Goal: Task Accomplishment & Management: Manage account settings

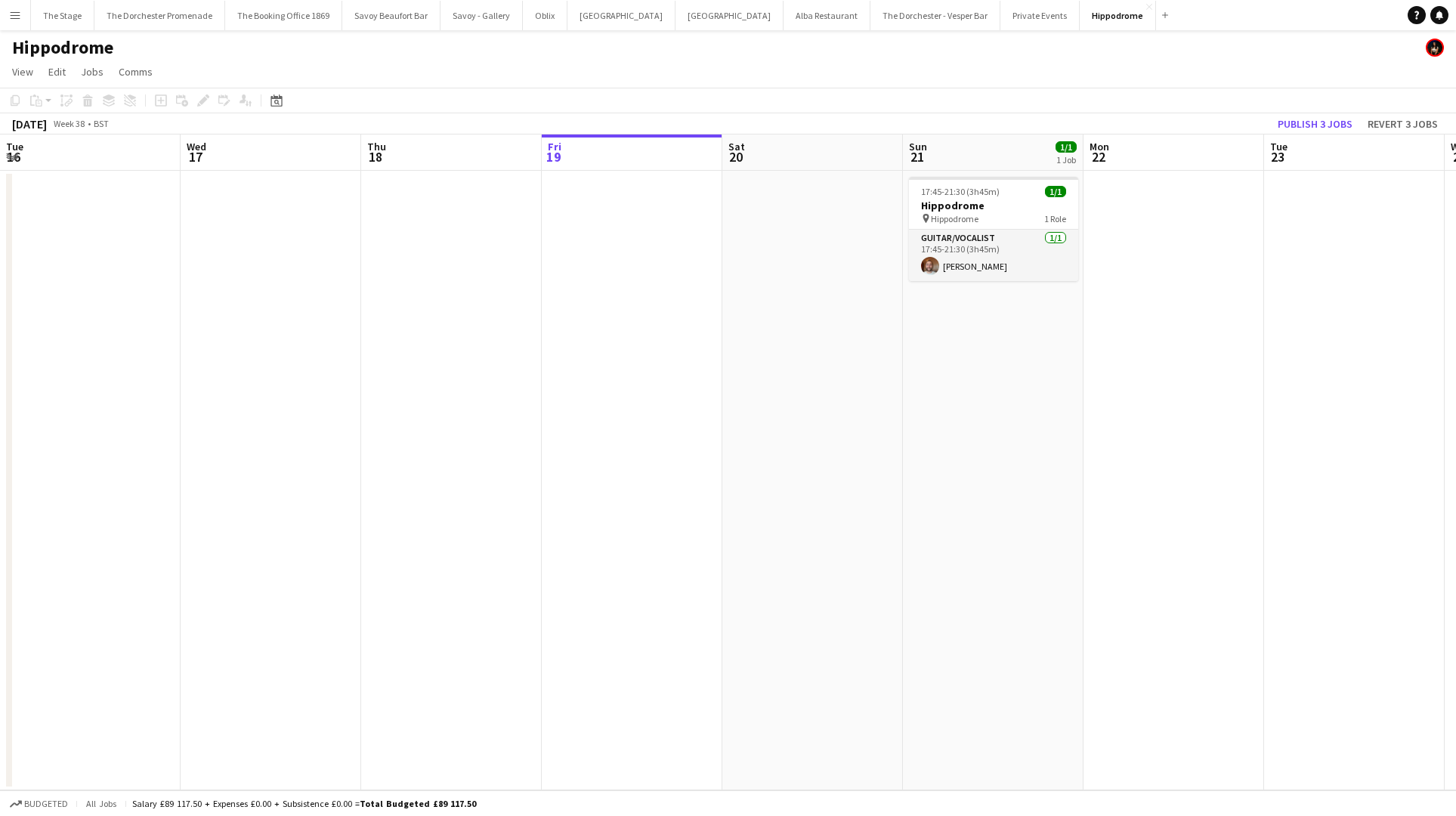
scroll to position [0, 361]
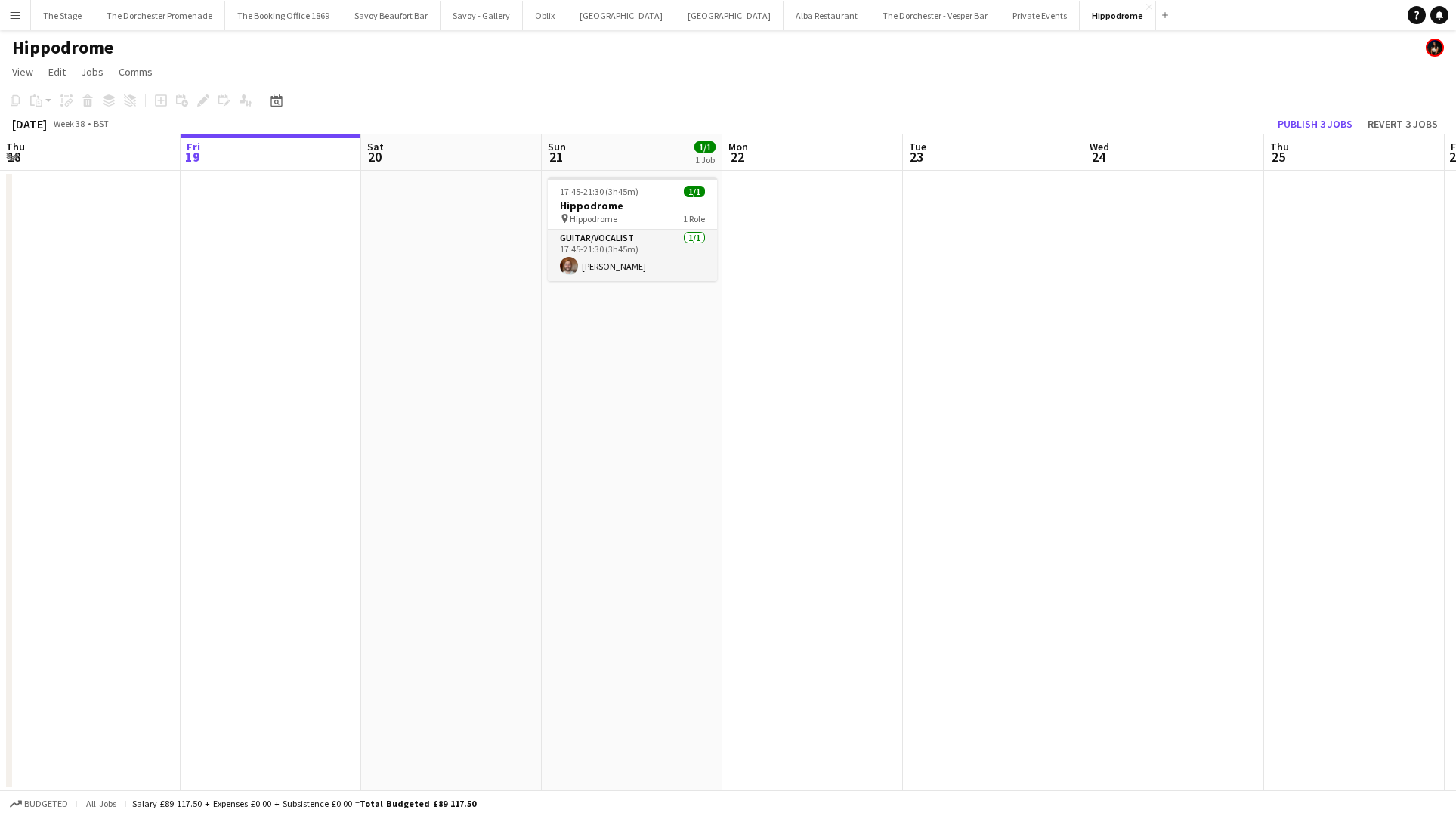
click at [10, 22] on button "Menu" at bounding box center [15, 15] width 30 height 30
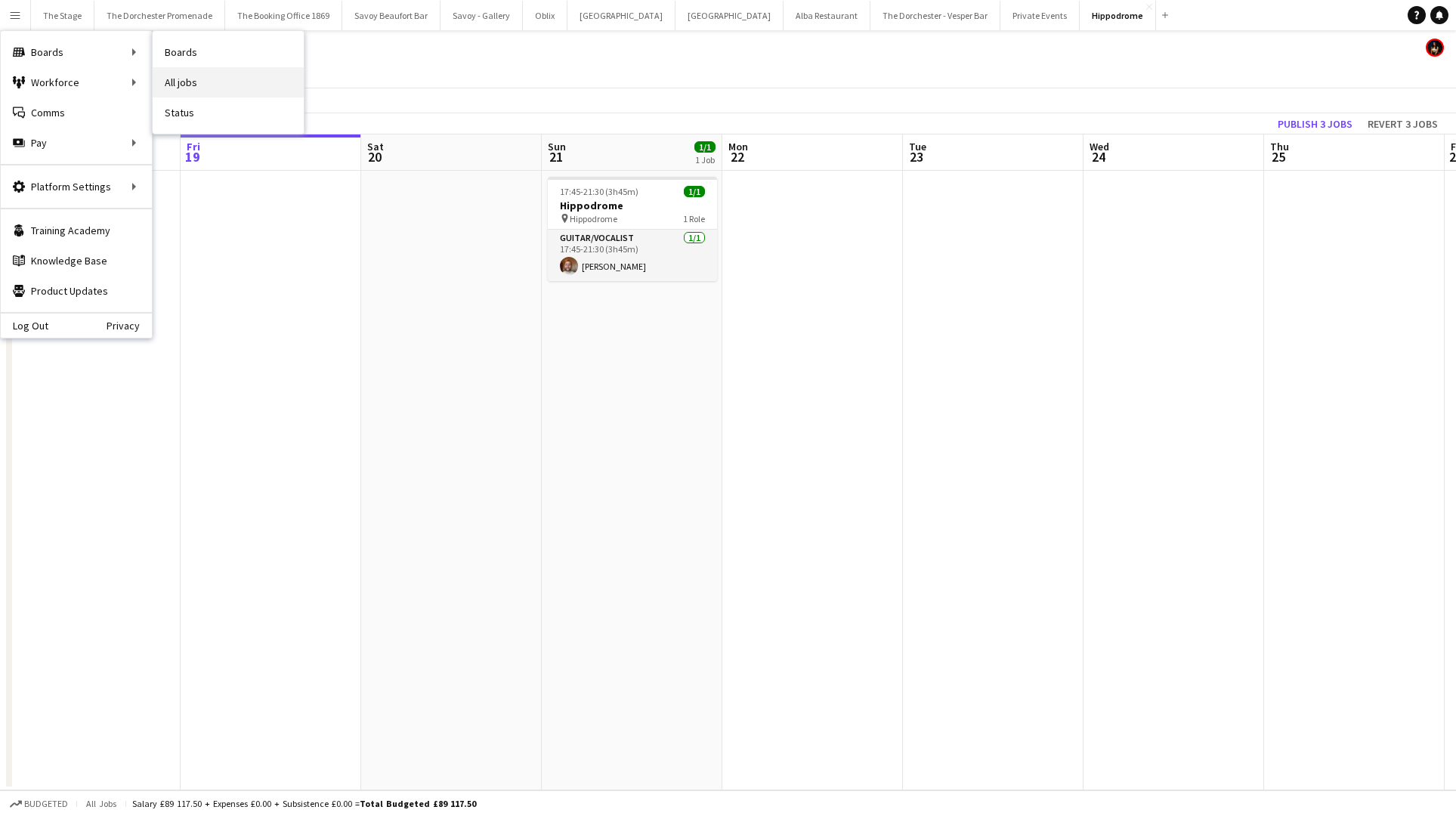
click at [183, 81] on link "All jobs" at bounding box center [228, 82] width 151 height 30
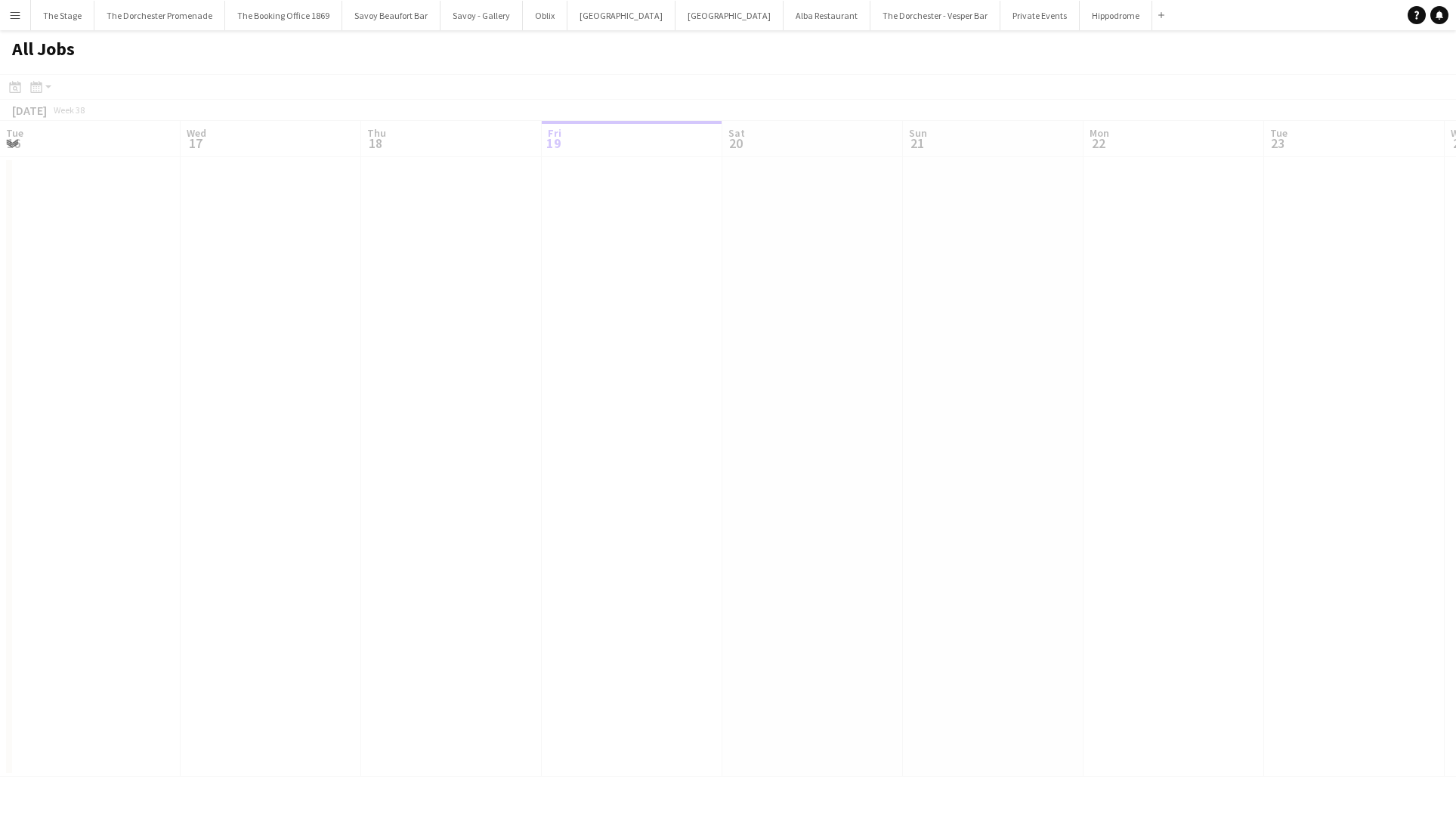
scroll to position [0, 361]
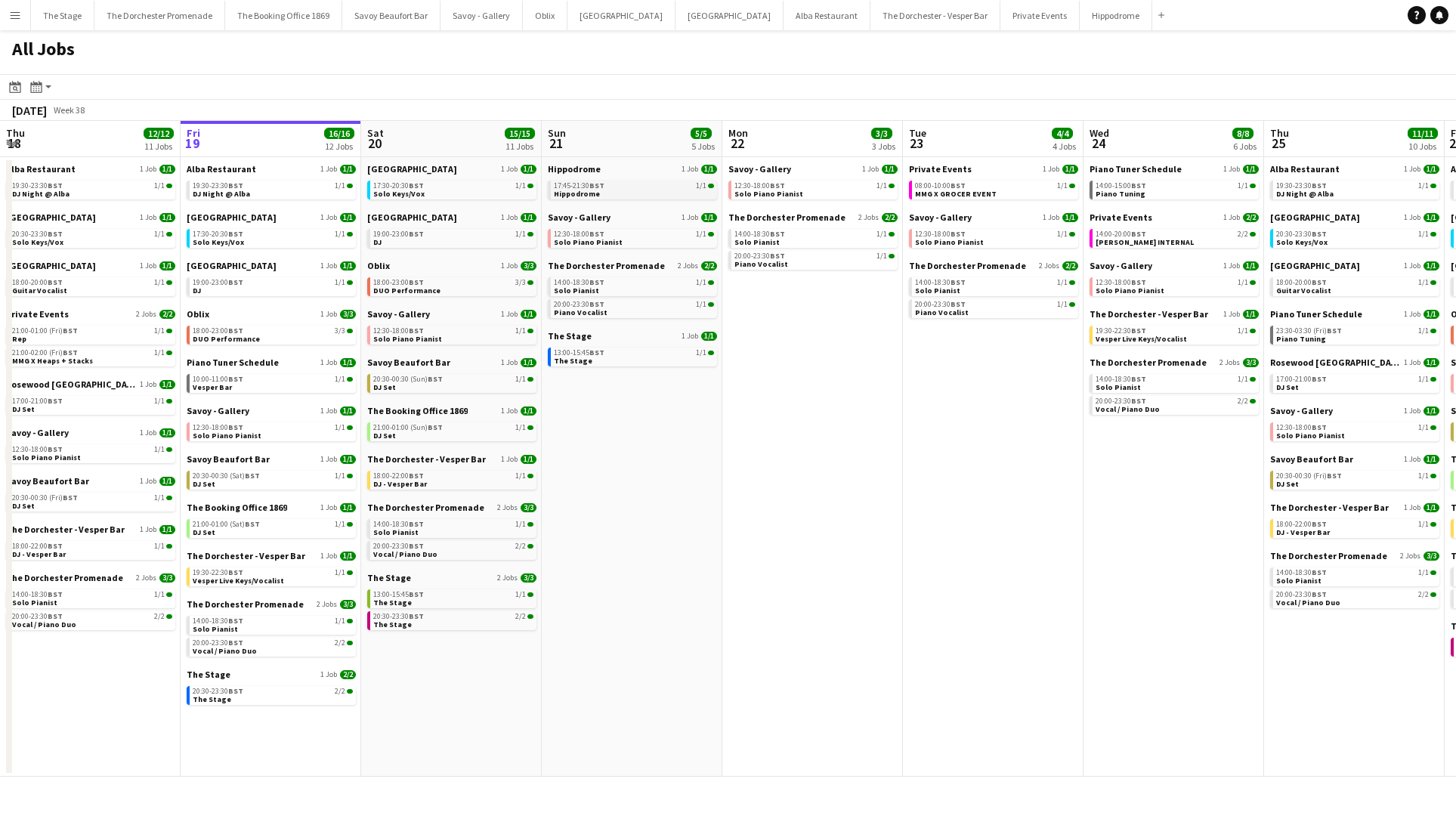
click at [579, 193] on span "Hippodrome" at bounding box center [577, 194] width 46 height 10
click at [453, 381] on div "20:30-00:30 (Sun) BST 1/1" at bounding box center [453, 380] width 160 height 8
click at [16, 12] on app-icon "Menu" at bounding box center [15, 15] width 12 height 12
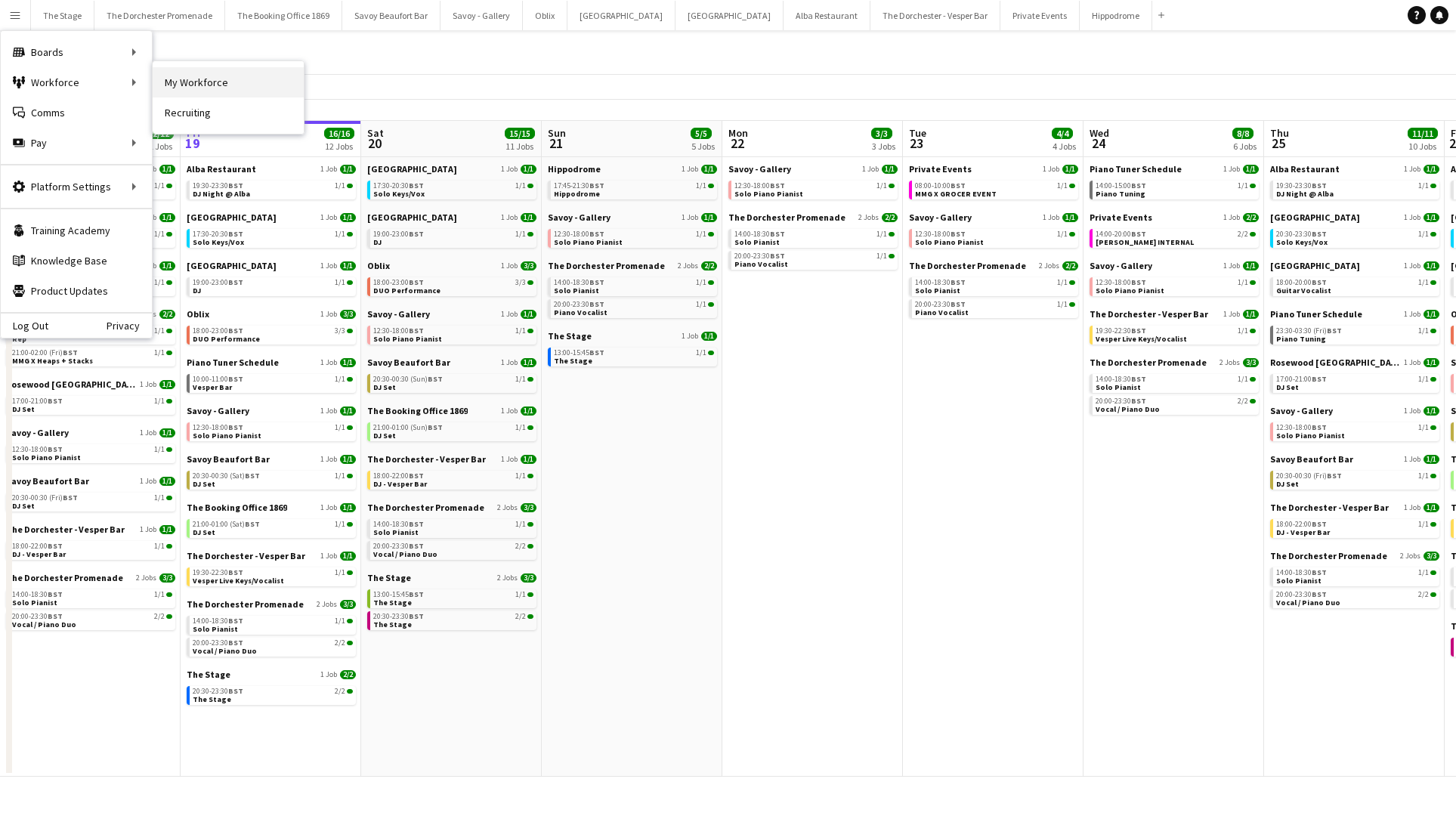
click at [205, 84] on link "My Workforce" at bounding box center [228, 82] width 151 height 30
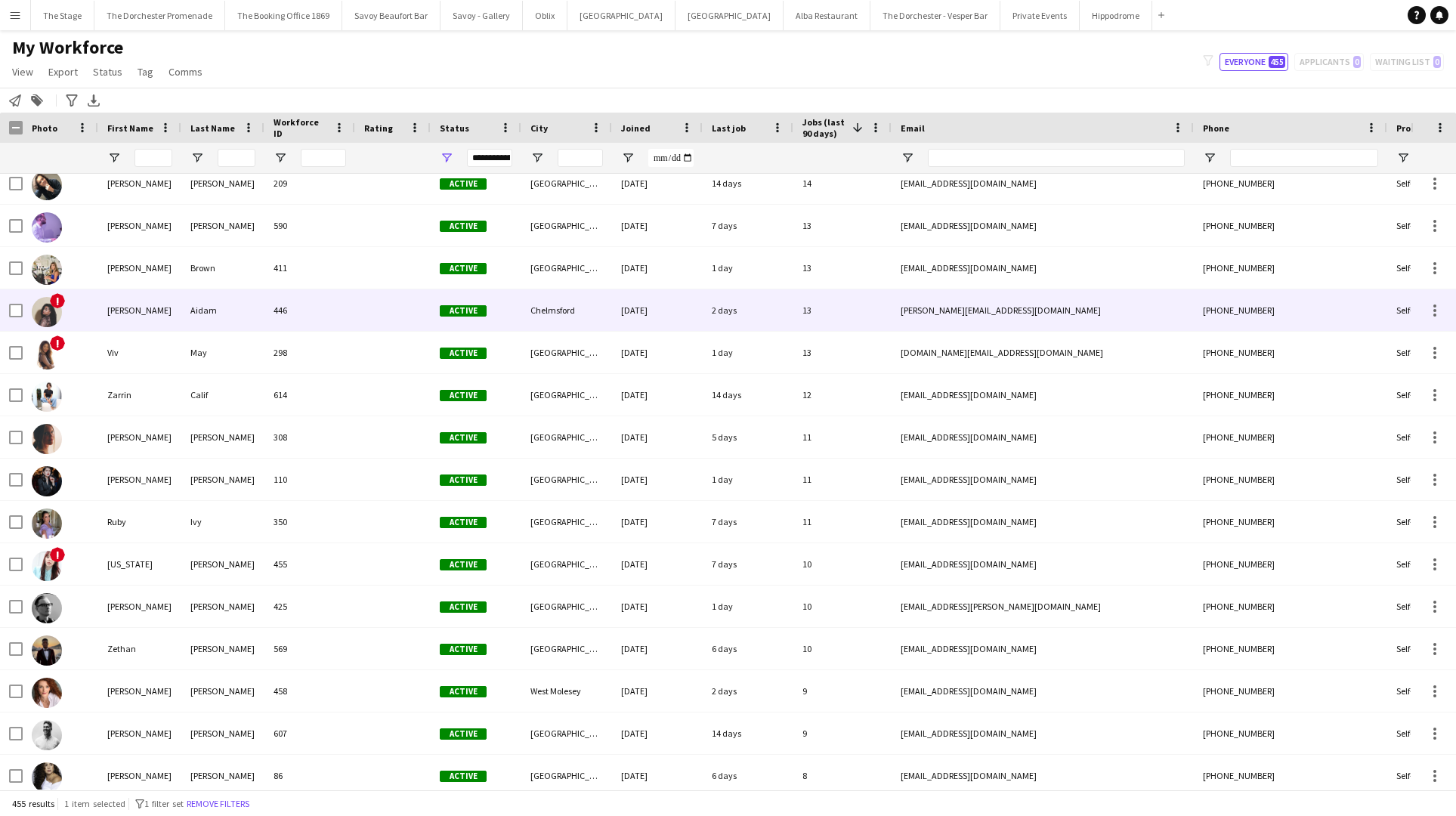
scroll to position [616, 0]
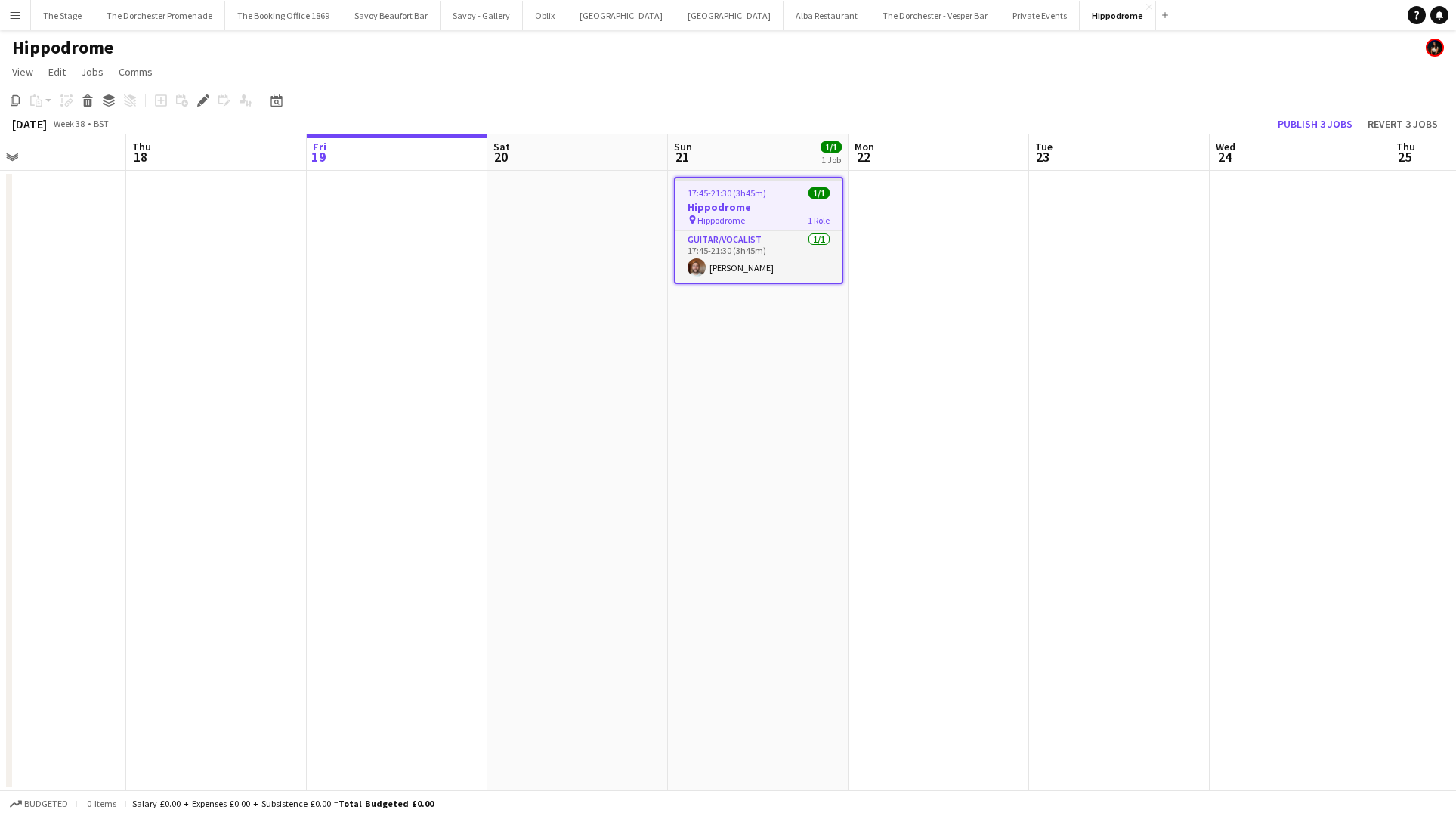
scroll to position [0, 328]
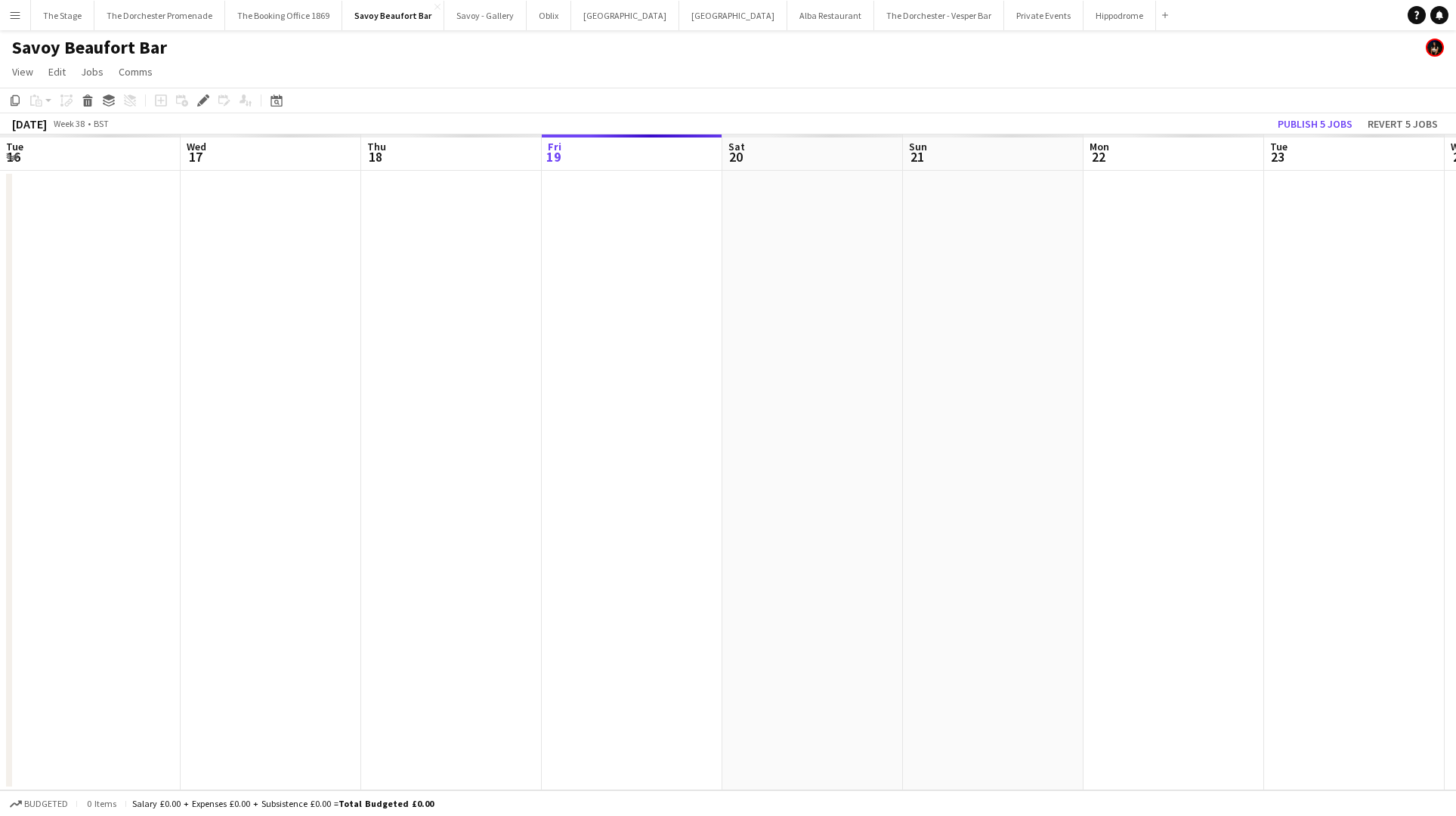
scroll to position [0, 520]
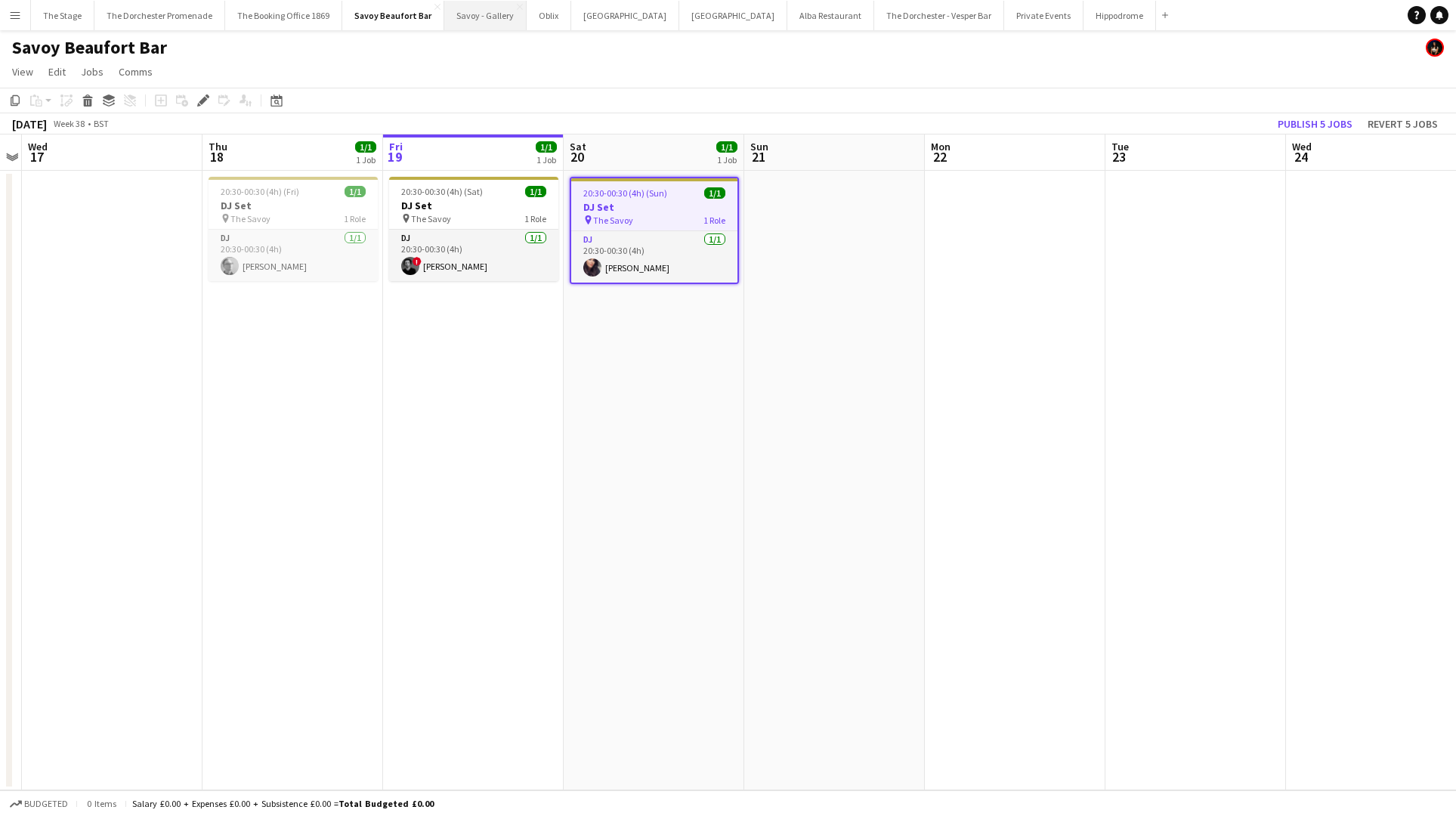
click at [466, 14] on button "Savoy - Gallery Close" at bounding box center [485, 15] width 82 height 29
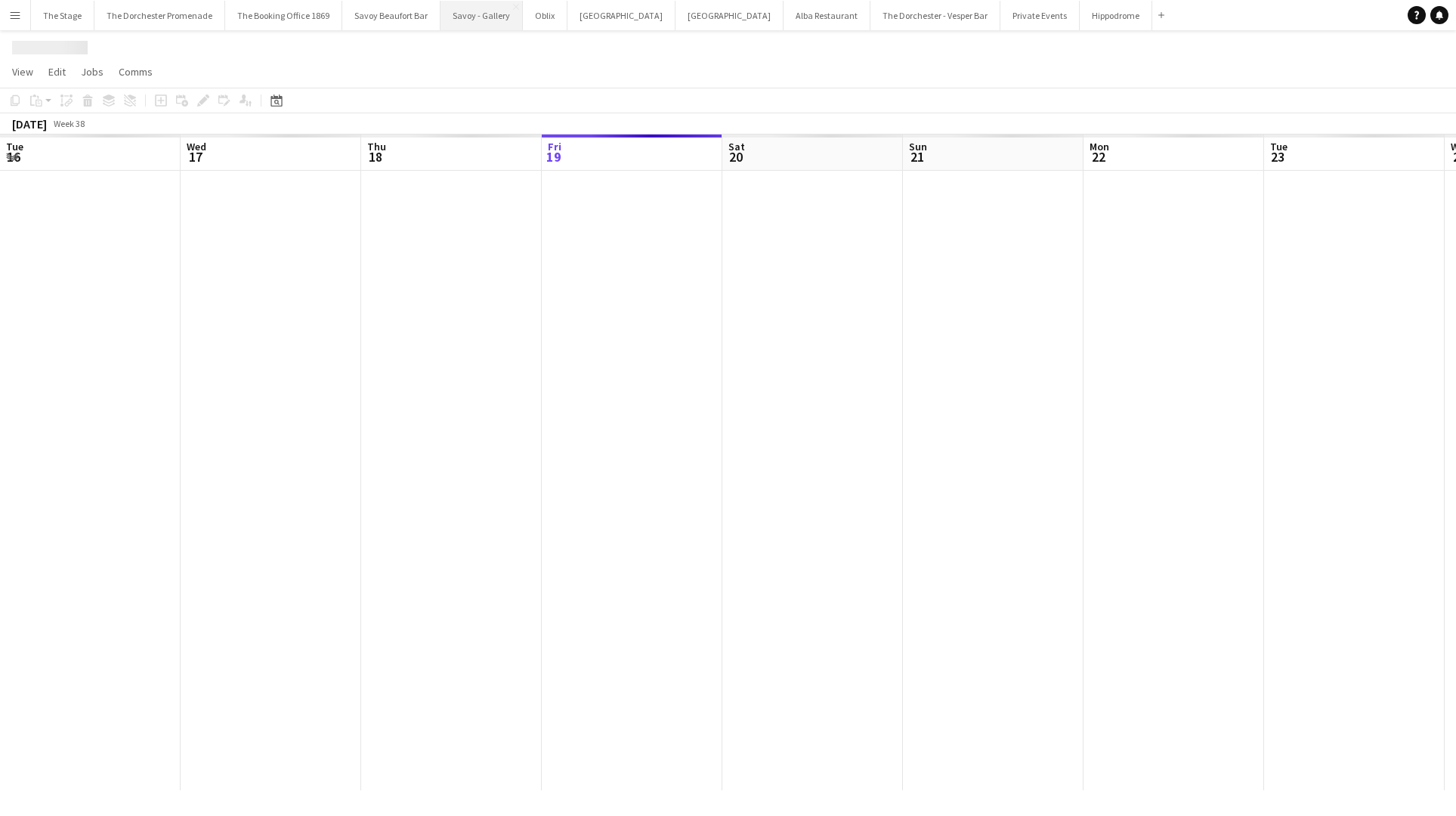
scroll to position [0, 361]
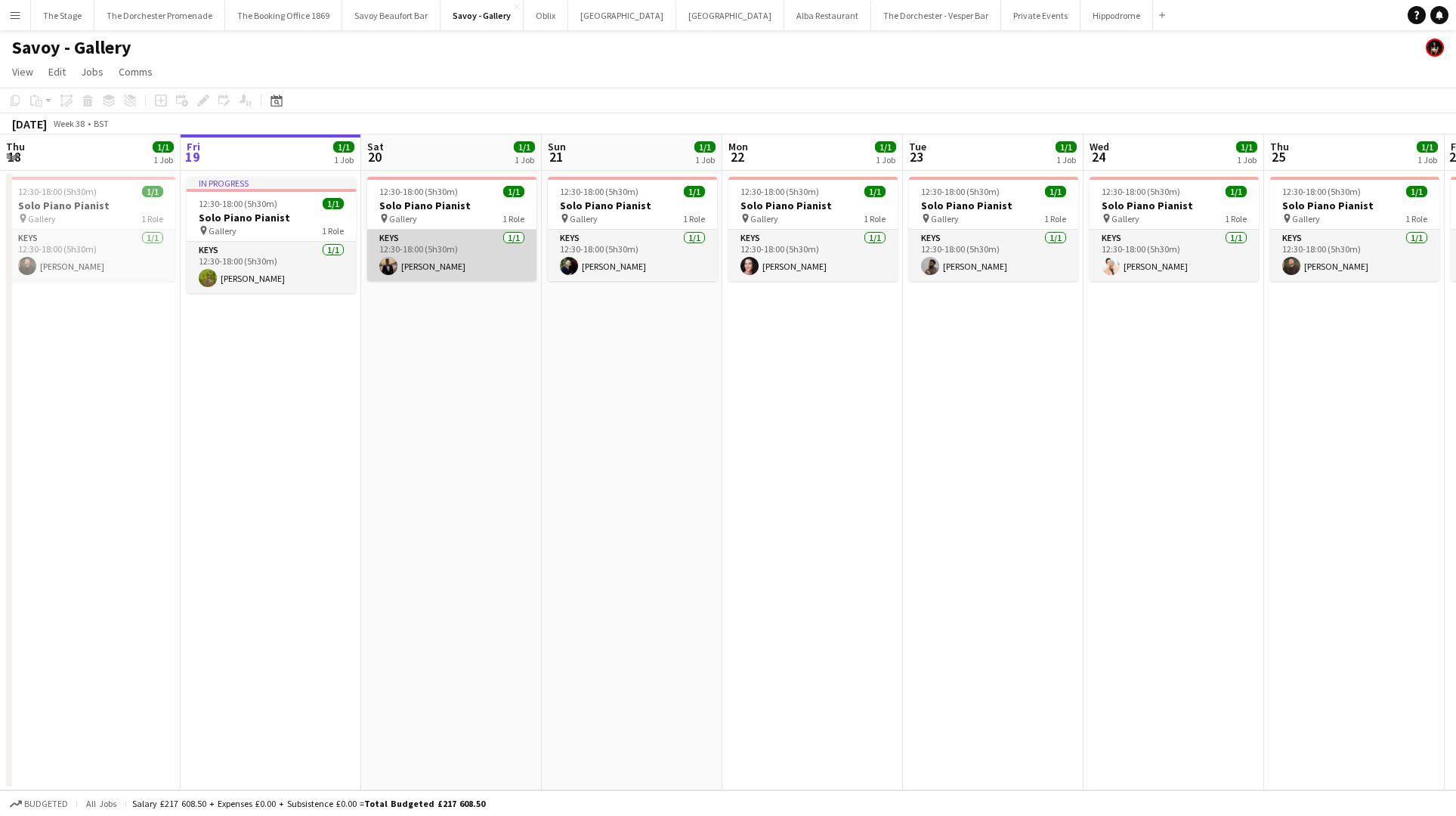
click at [469, 266] on app-card-role "Keys [DATE] 12:30-18:00 (5h30m) [PERSON_NAME]" at bounding box center [452, 255] width 169 height 51
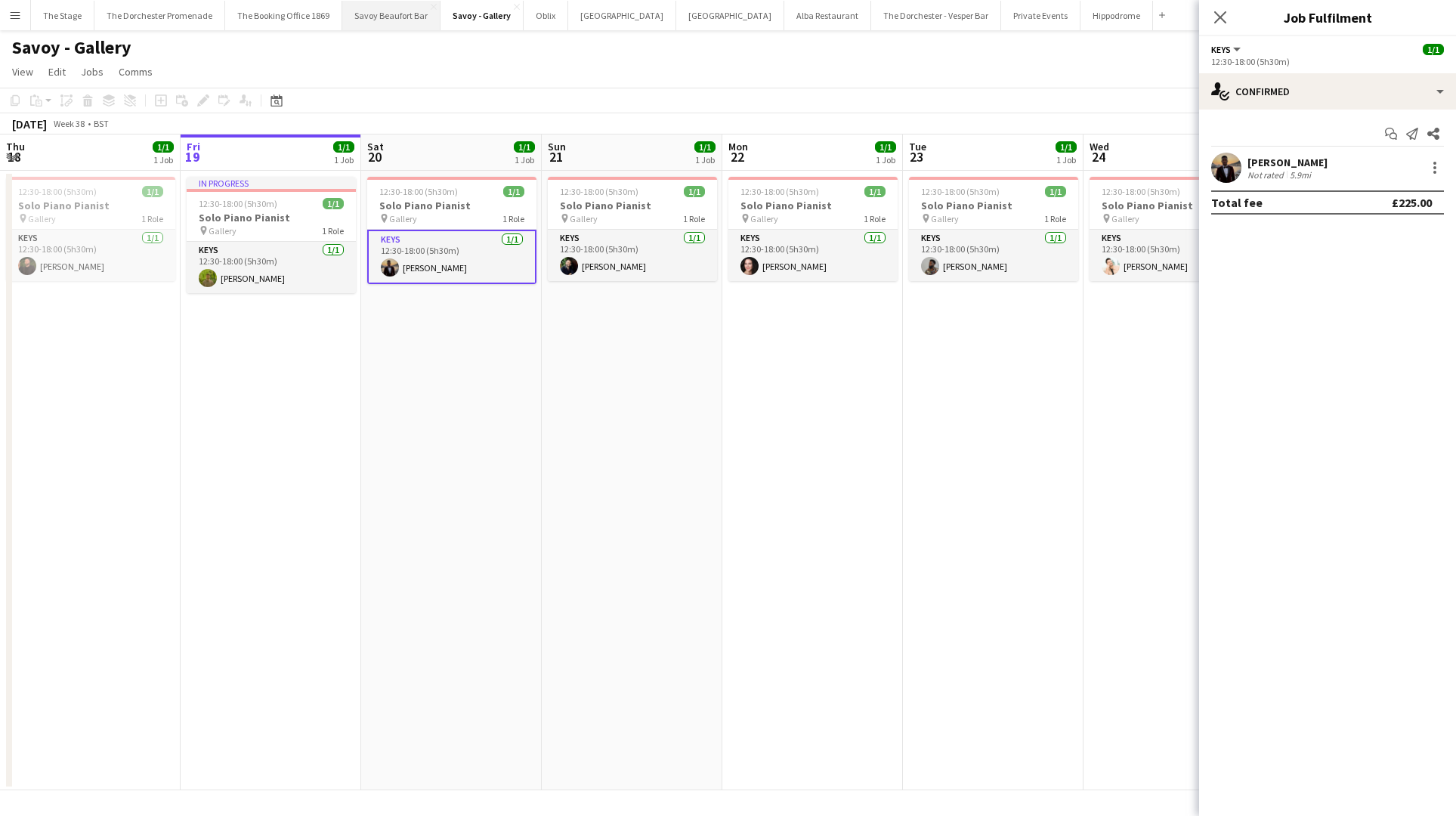
click at [401, 18] on button "Savoy Beaufort Bar Close" at bounding box center [391, 15] width 98 height 29
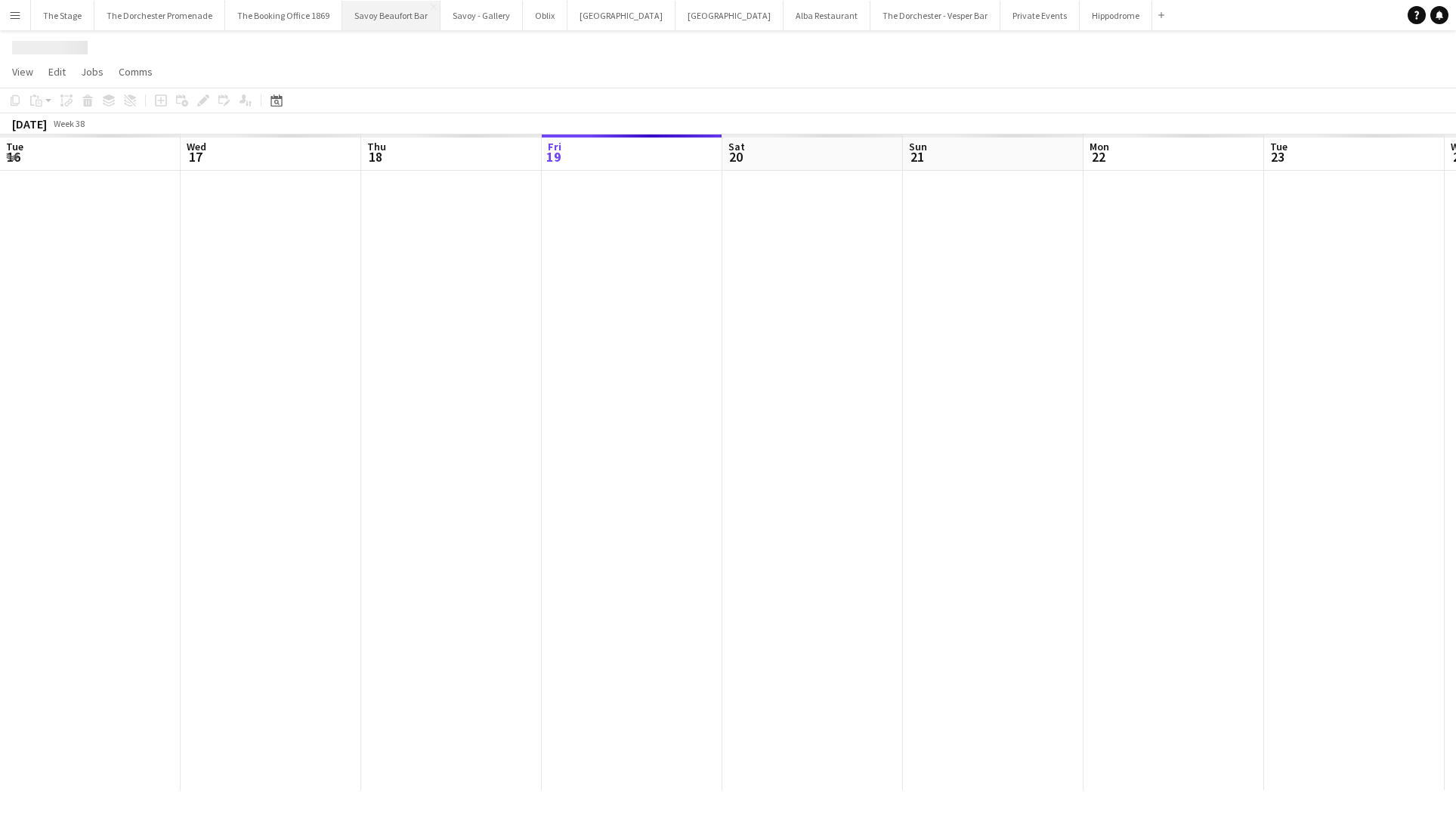
scroll to position [0, 361]
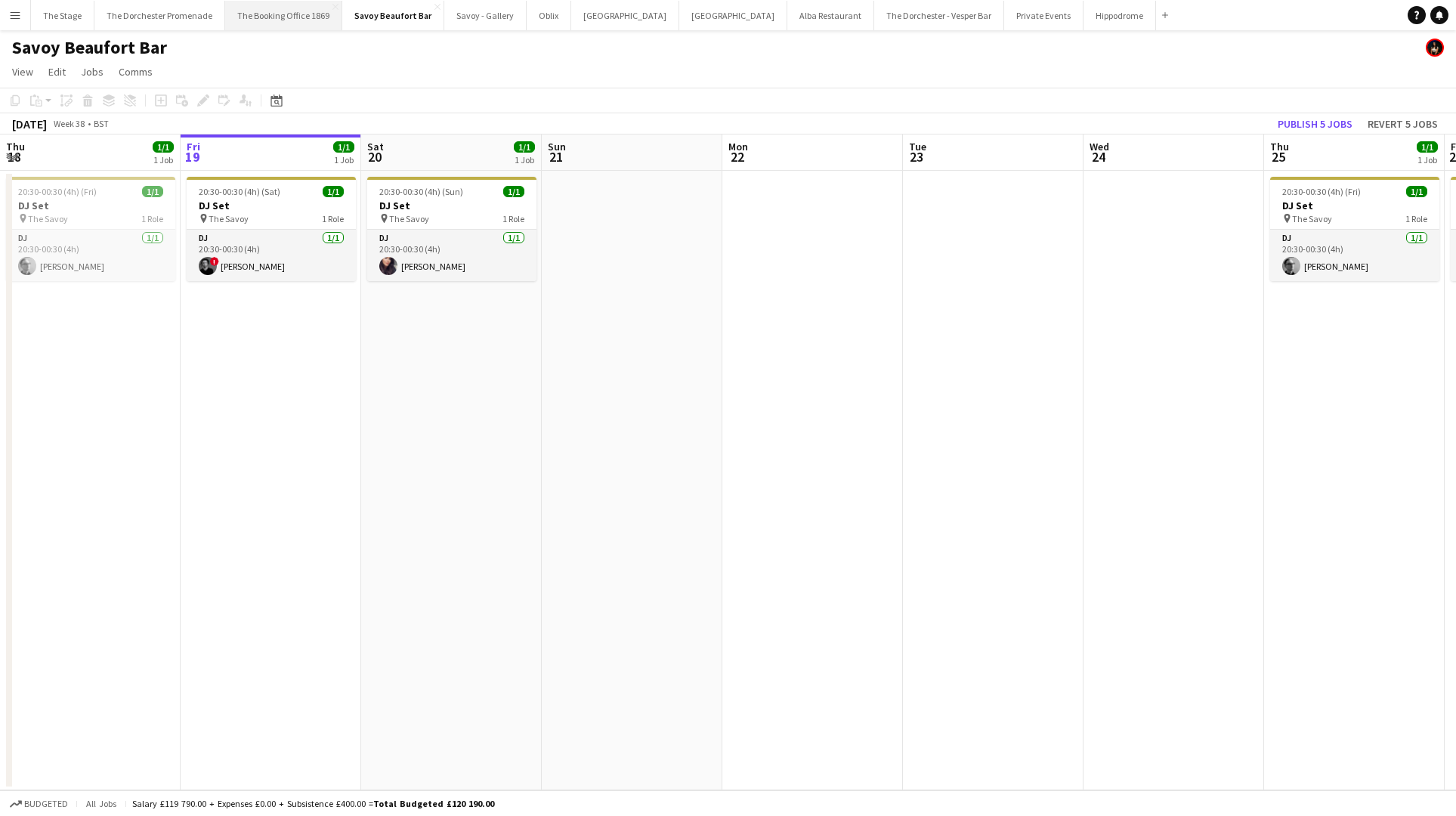
click at [314, 21] on button "The Booking Office 1869 Close" at bounding box center [284, 15] width 117 height 29
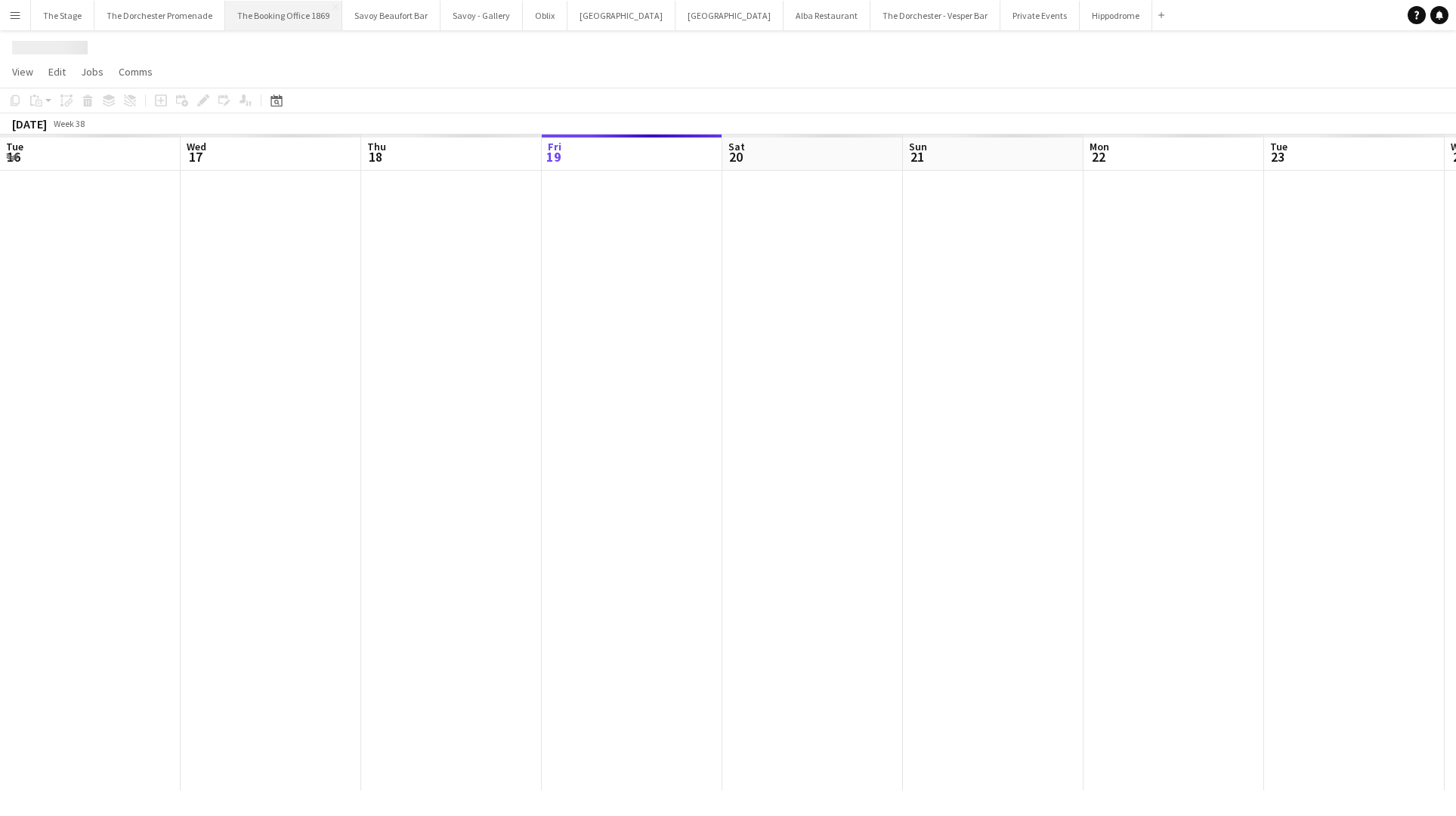
scroll to position [0, 361]
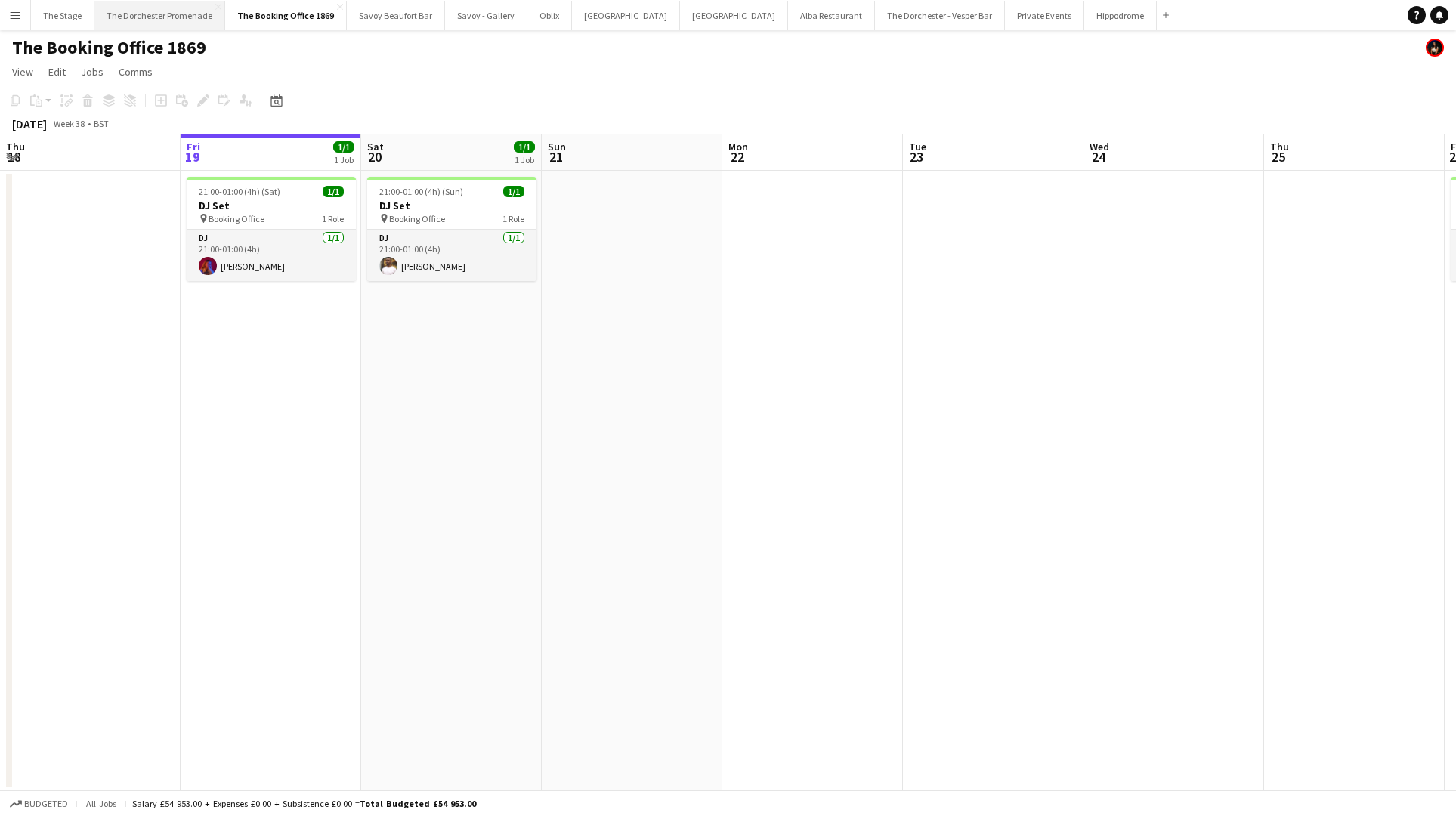
click at [177, 17] on button "The Dorchester Promenade Close" at bounding box center [160, 15] width 131 height 29
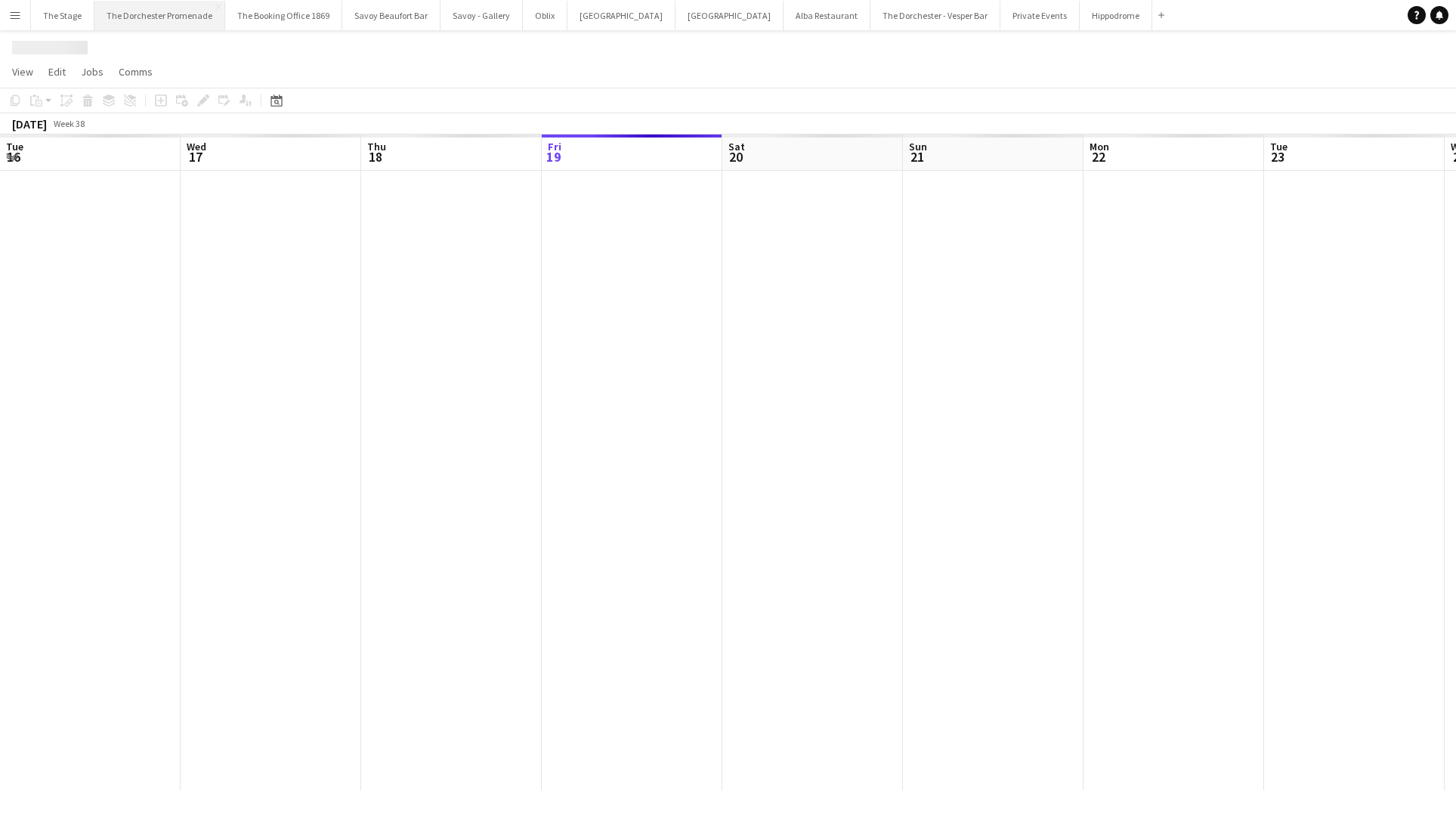
scroll to position [0, 361]
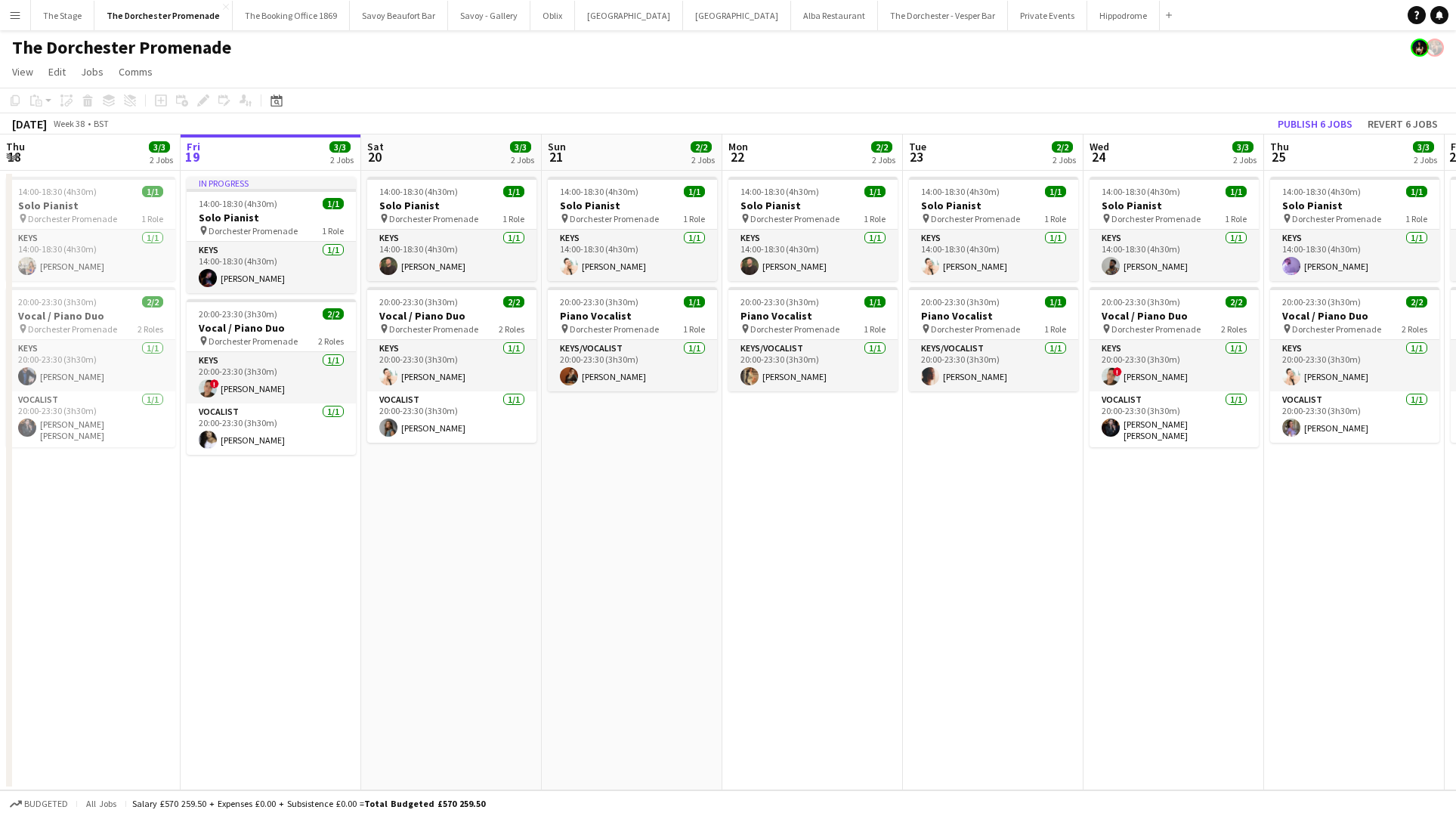
click at [461, 492] on app-date-cell "14:00-18:30 (4h30m) 1/1 Solo Pianist pin Dorchester Promenade 1 Role Keys [DATE…" at bounding box center [451, 480] width 181 height 619
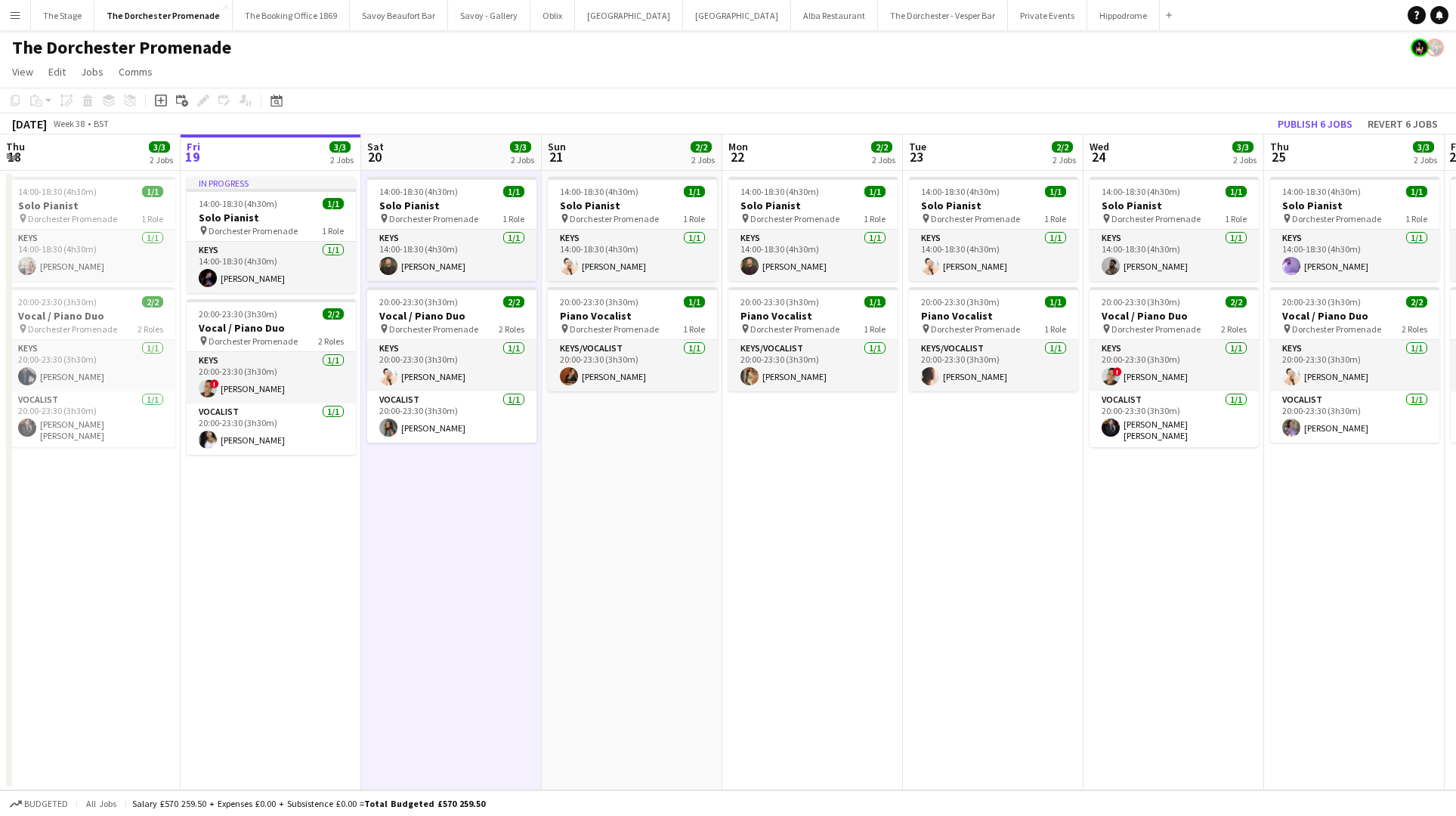
click at [461, 492] on app-date-cell "14:00-18:30 (4h30m) 1/1 Solo Pianist pin Dorchester Promenade 1 Role Keys [DATE…" at bounding box center [451, 480] width 181 height 619
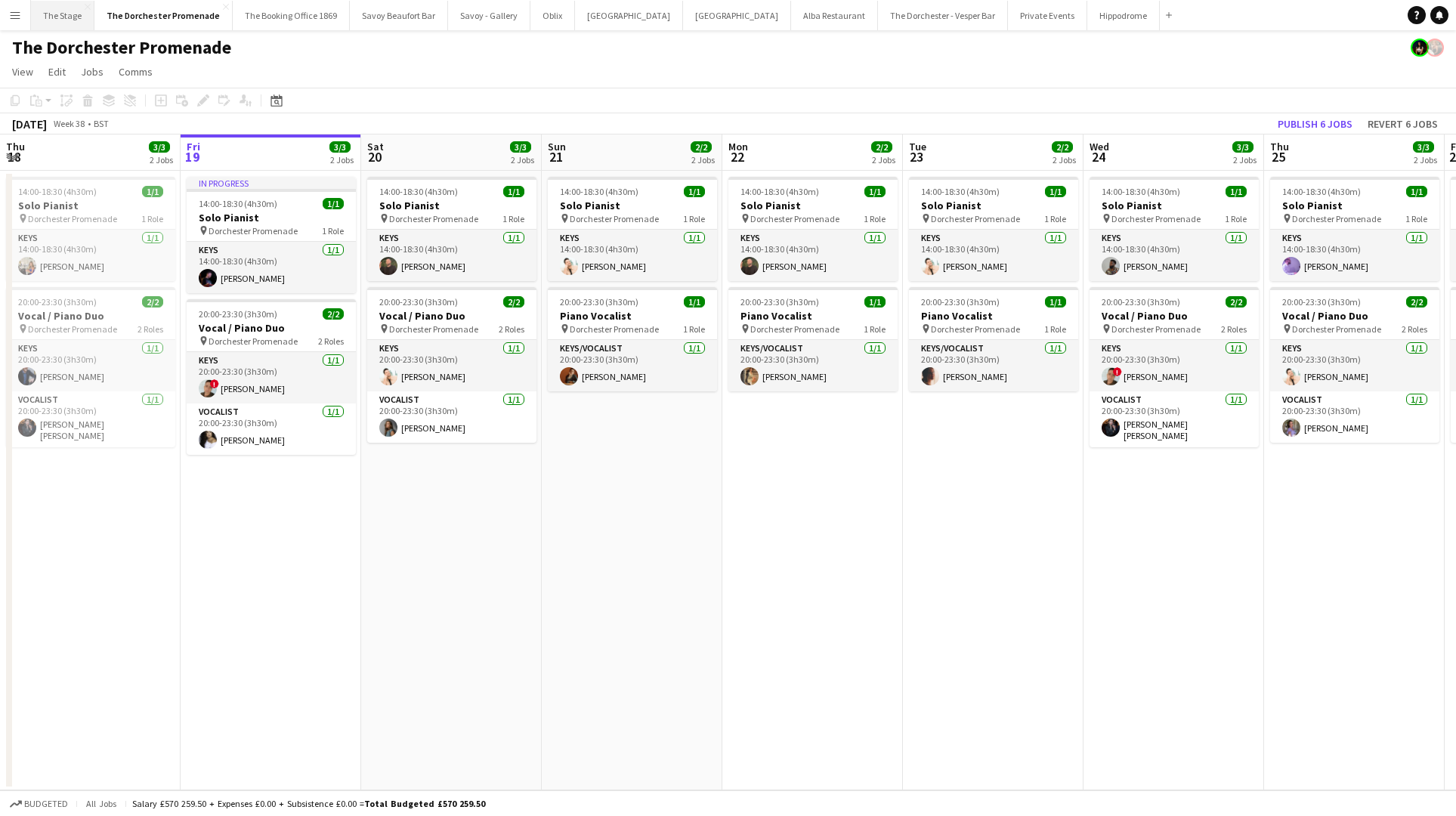
click at [63, 20] on button "The Stage Close" at bounding box center [62, 15] width 64 height 29
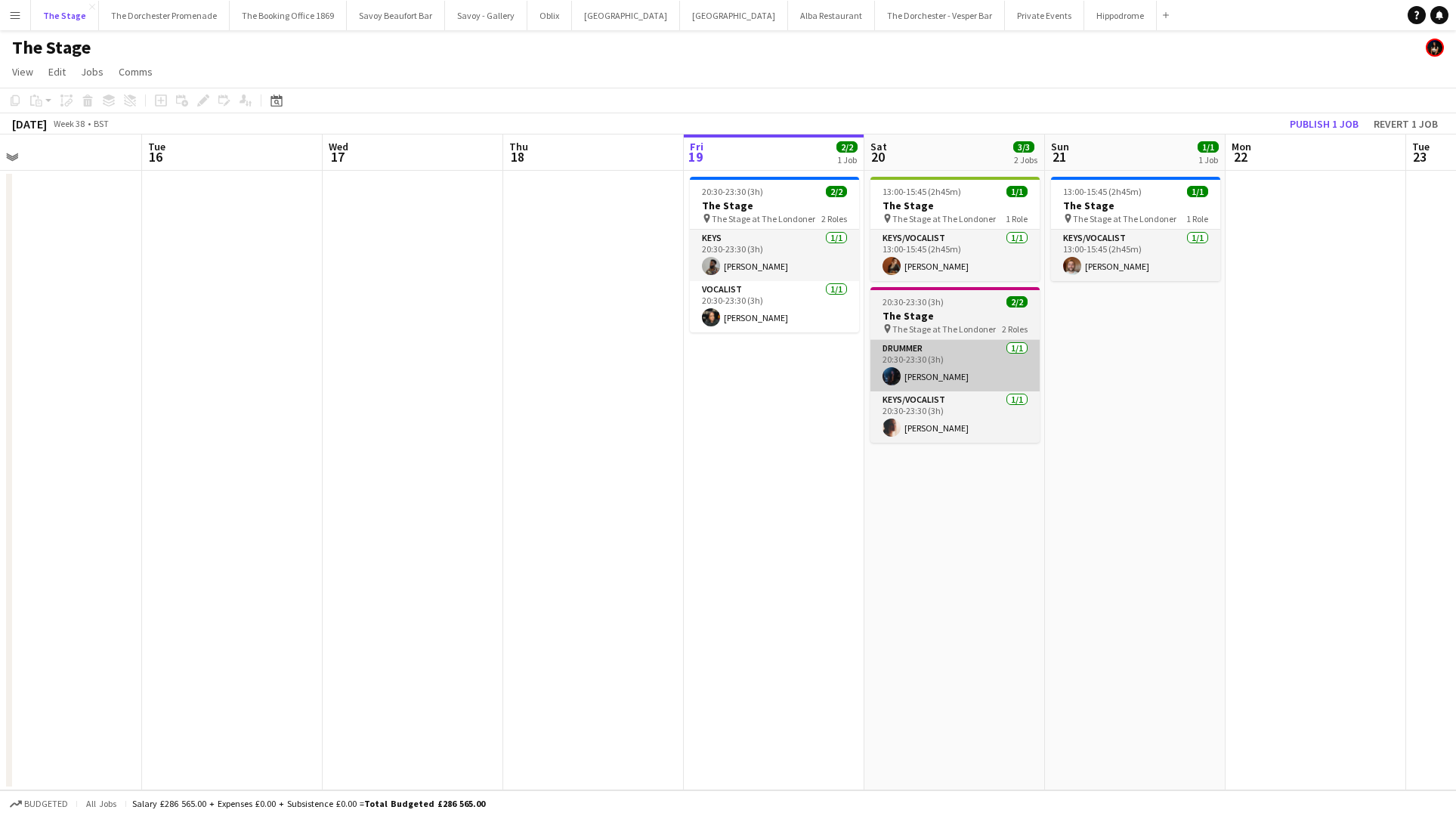
scroll to position [0, 599]
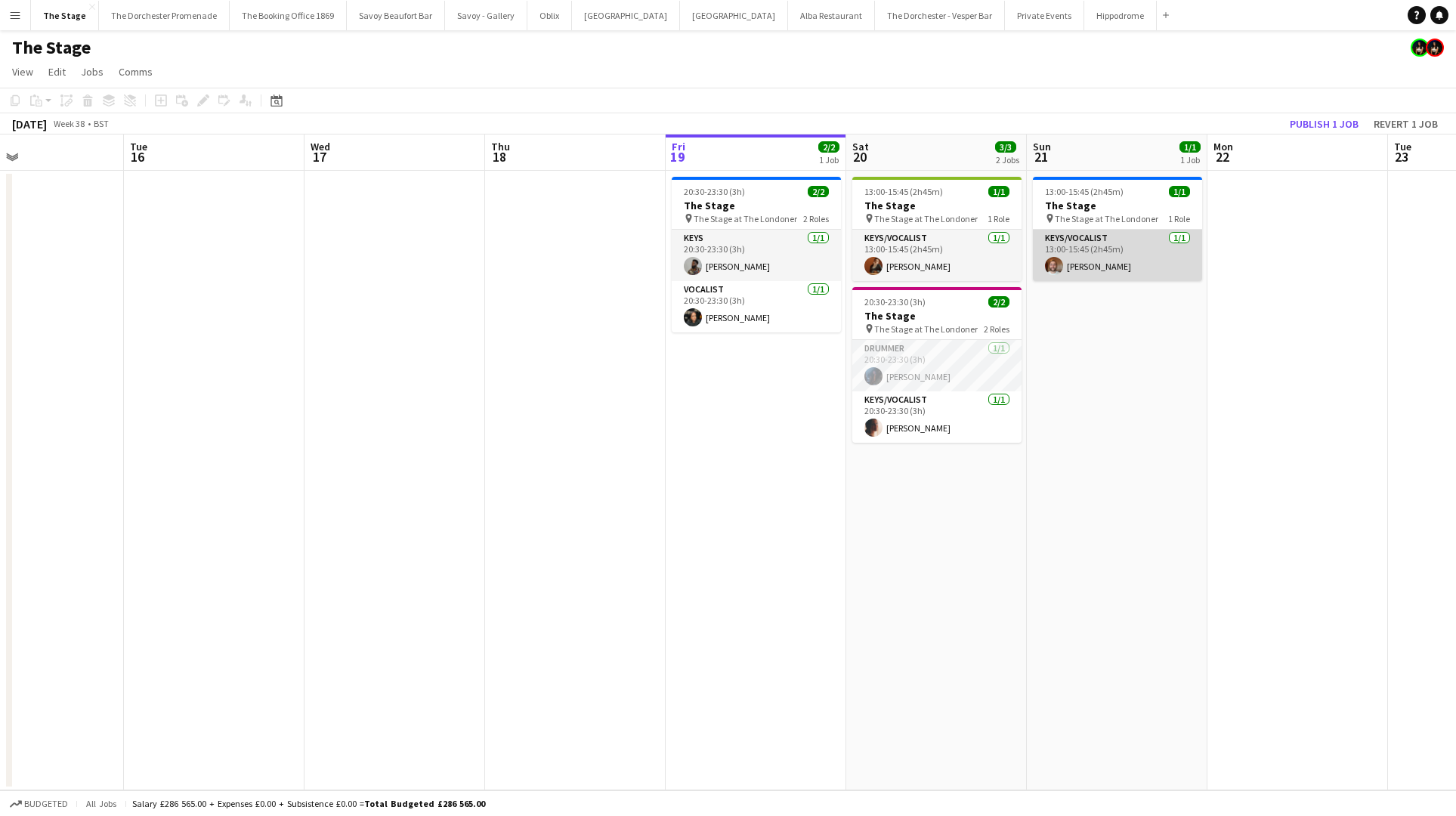
click at [1136, 259] on app-card-role "Keys/Vocalist [DATE] 13:00-15:45 (2h45m) [PERSON_NAME]" at bounding box center [1117, 255] width 169 height 51
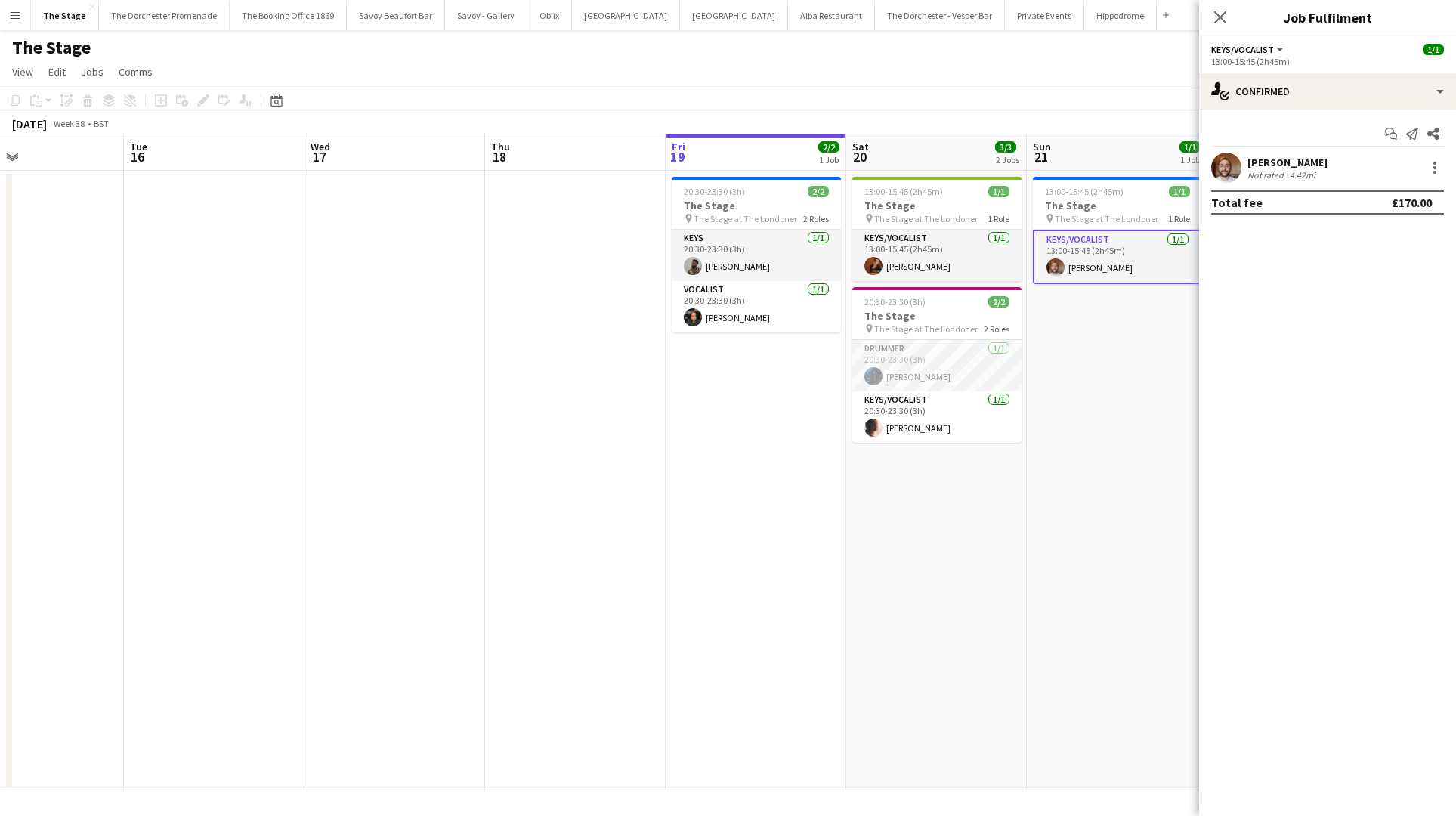
click at [1123, 320] on app-date-cell "13:00-15:45 (2h45m) 1/1 The Stage pin The Stage at The Londoner 1 Role Keys/Voc…" at bounding box center [1116, 480] width 181 height 619
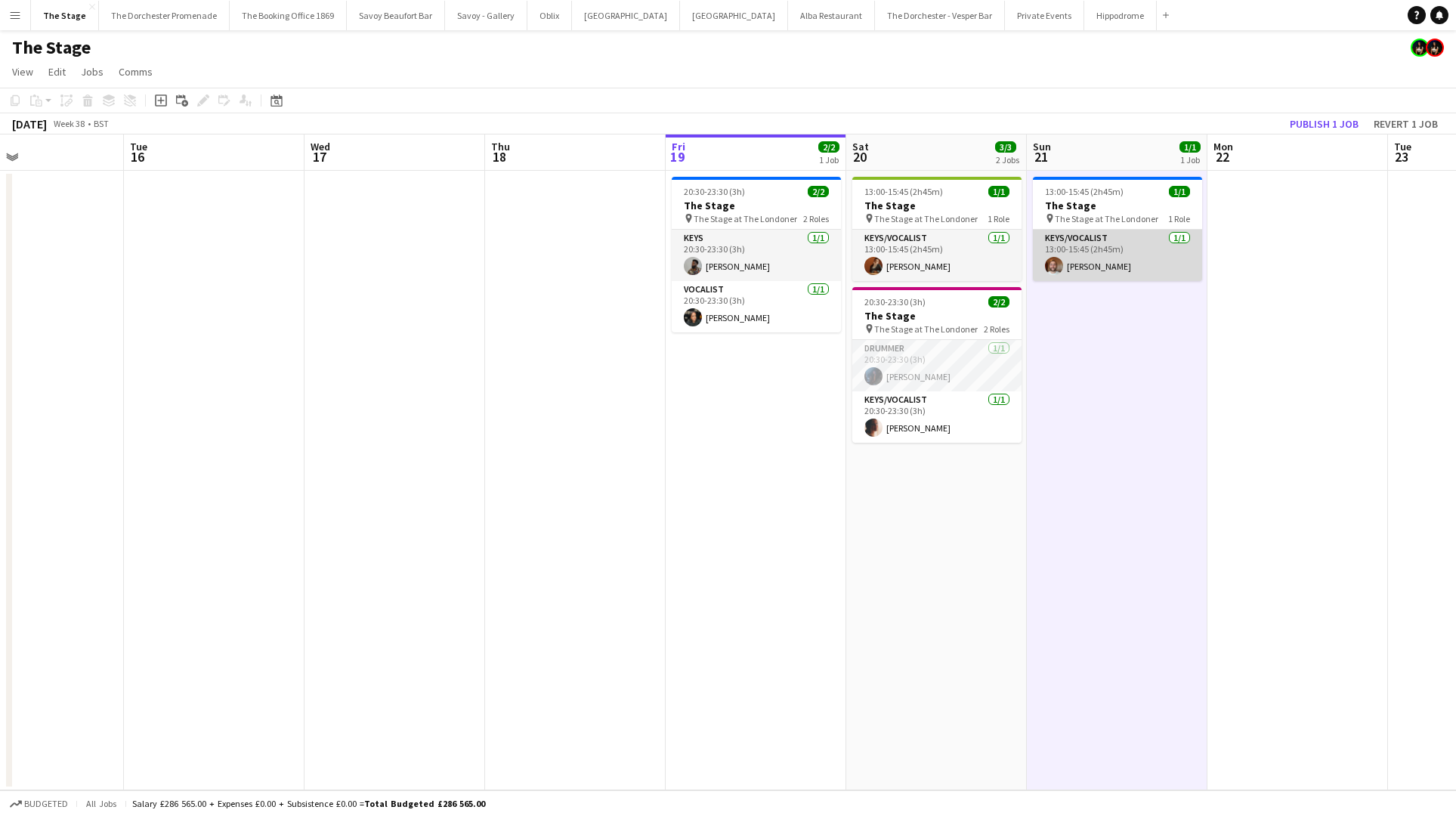
click at [1116, 255] on app-card-role "Keys/Vocalist [DATE] 13:00-15:45 (2h45m) [PERSON_NAME]" at bounding box center [1117, 255] width 169 height 51
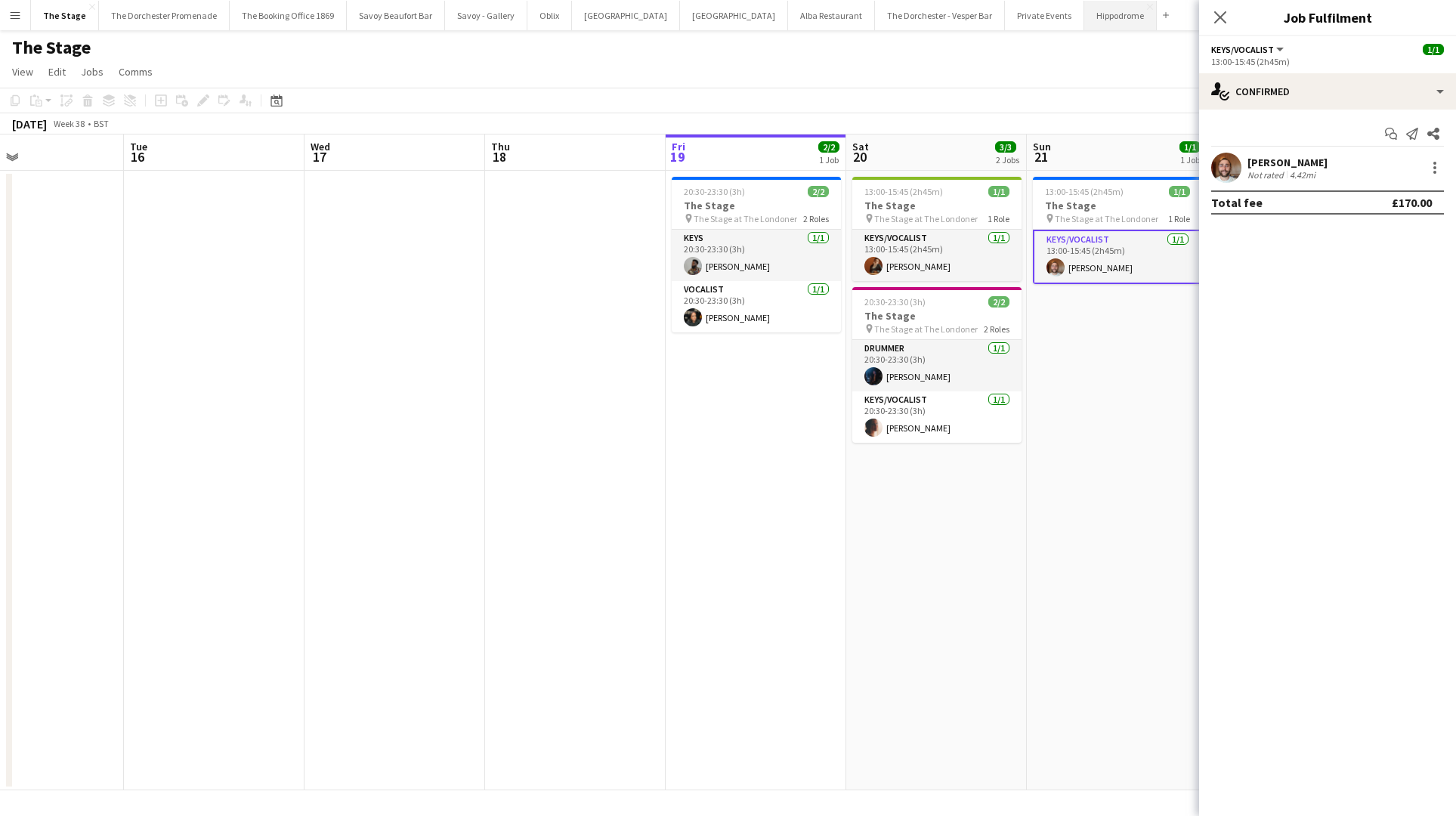
click at [1084, 12] on button "Hippodrome Close" at bounding box center [1120, 15] width 72 height 29
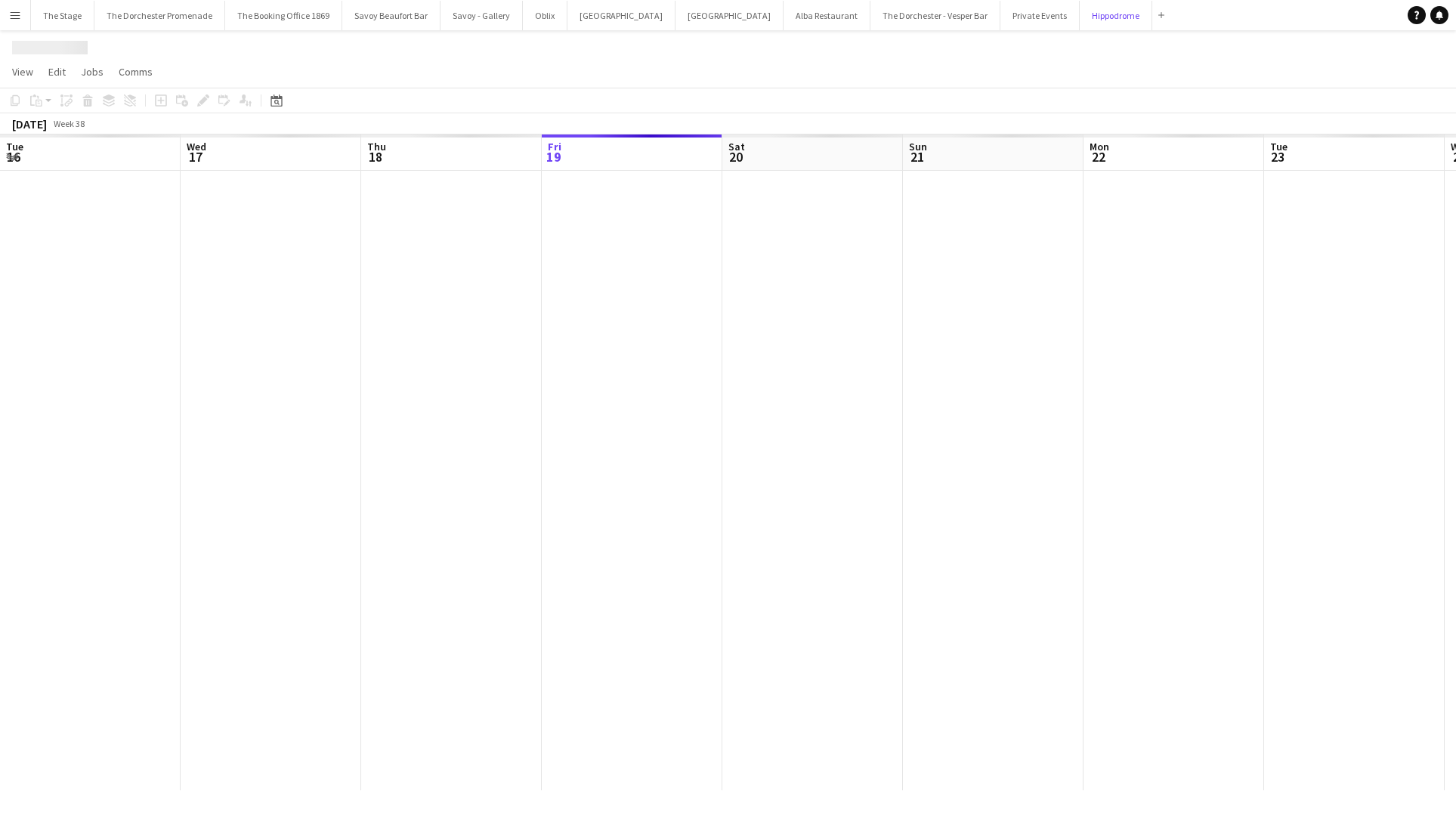
scroll to position [0, 361]
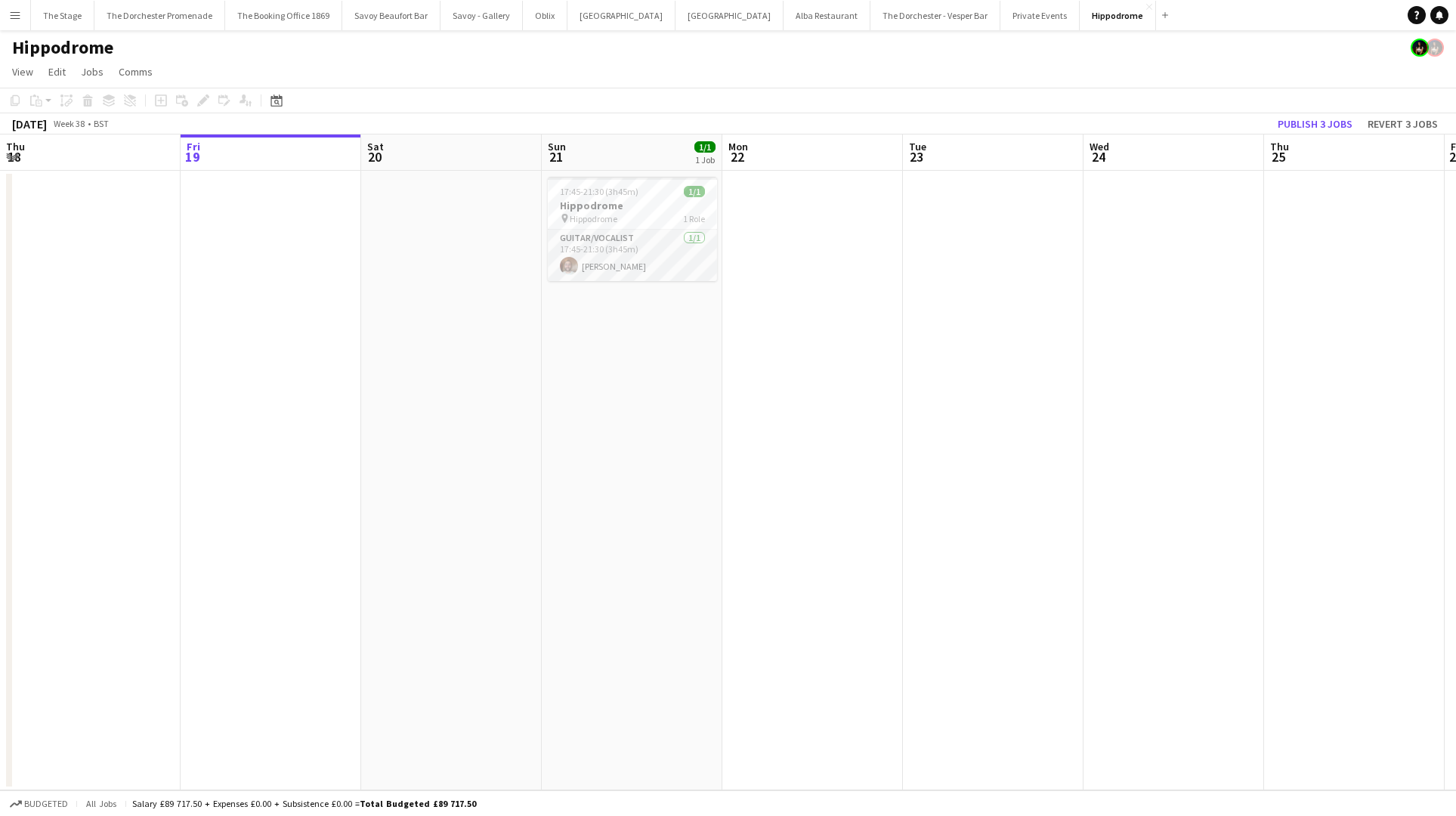
click at [420, 260] on app-date-cell at bounding box center [451, 480] width 181 height 619
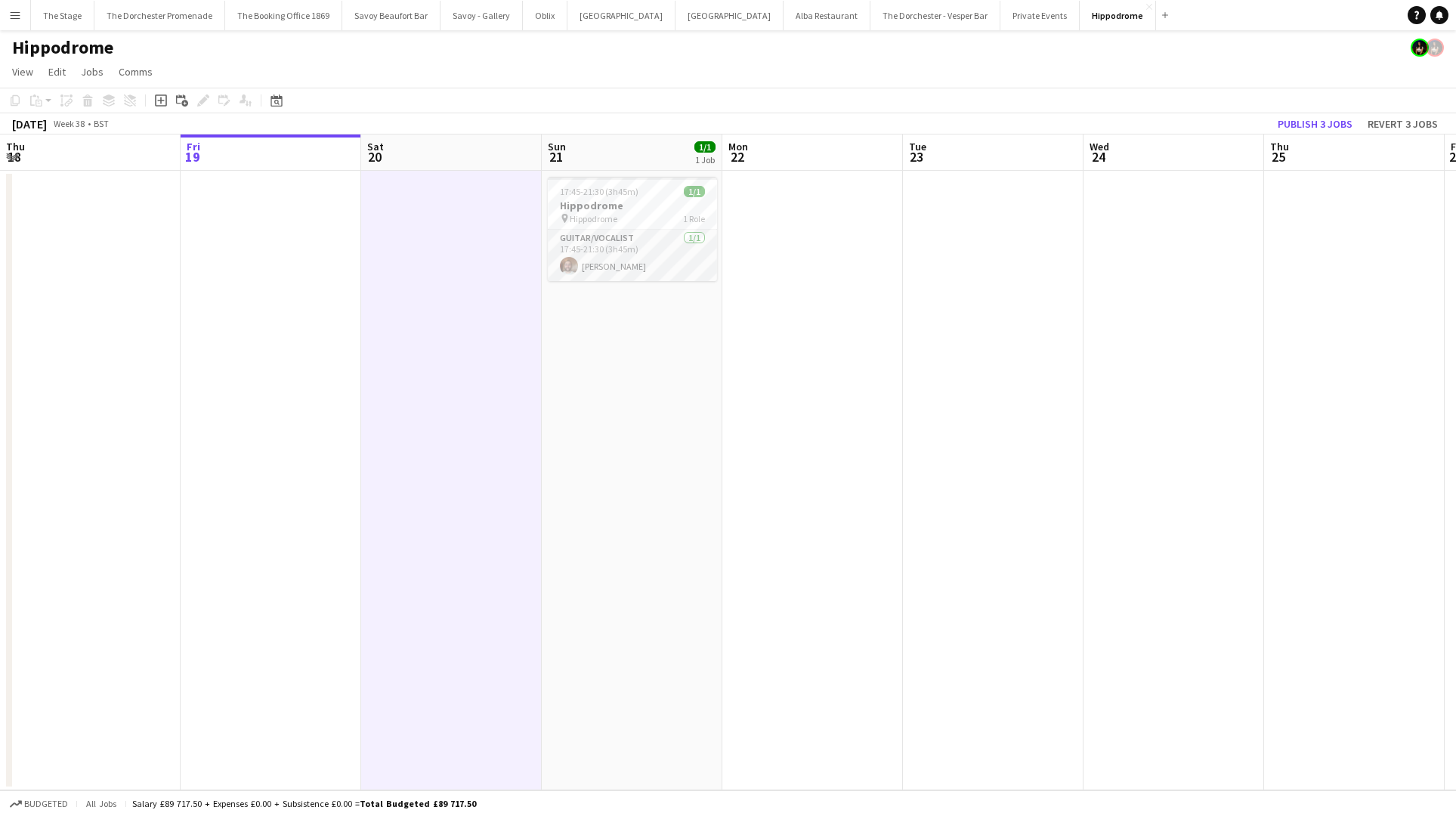
click at [412, 250] on app-date-cell at bounding box center [451, 480] width 181 height 619
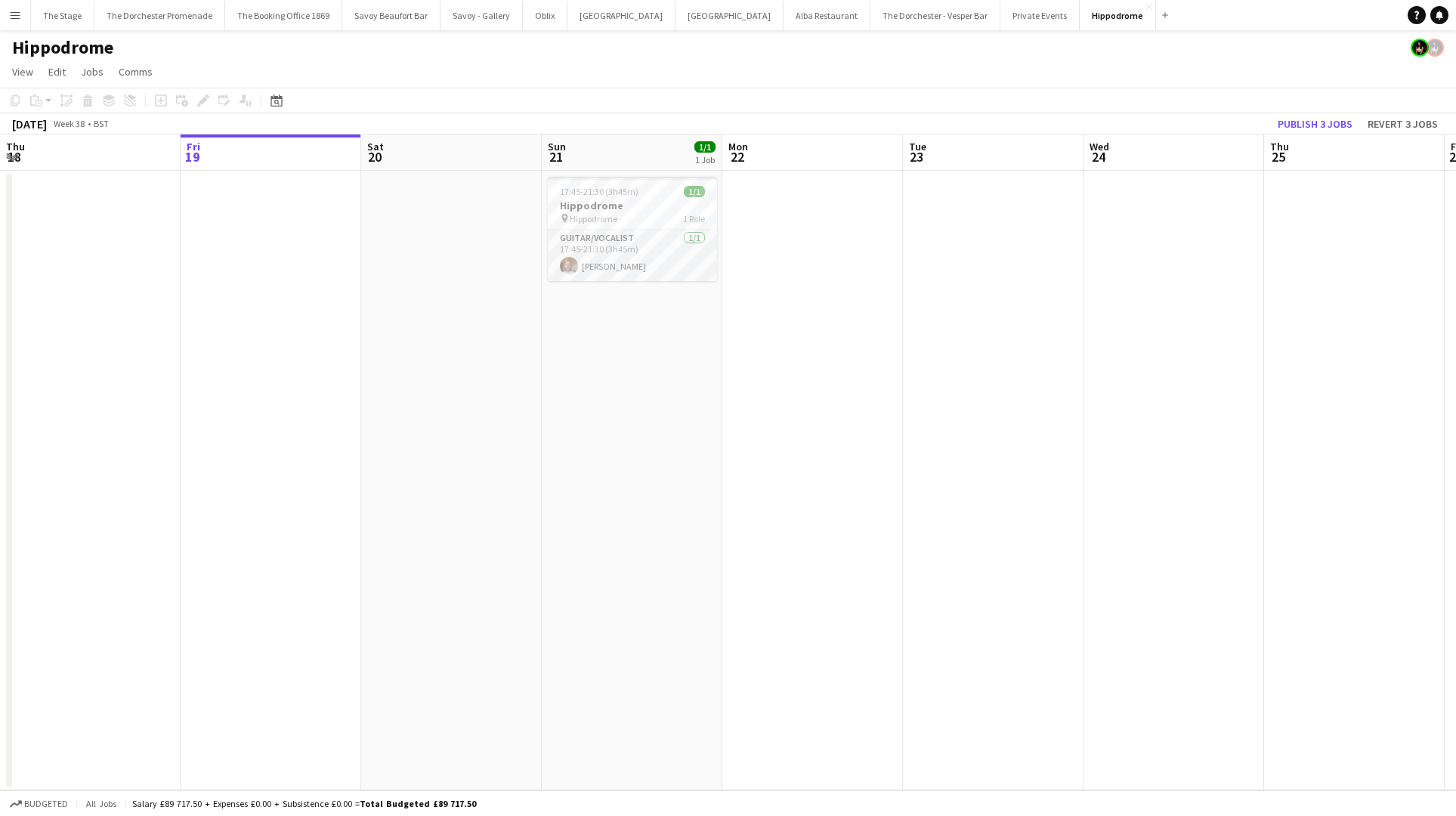
click at [641, 300] on app-date-cell "17:45-21:30 (3h45m) 1/1 Hippodrome pin Hippodrome 1 Role Guitar/Vocalist [DATE]…" at bounding box center [632, 480] width 181 height 619
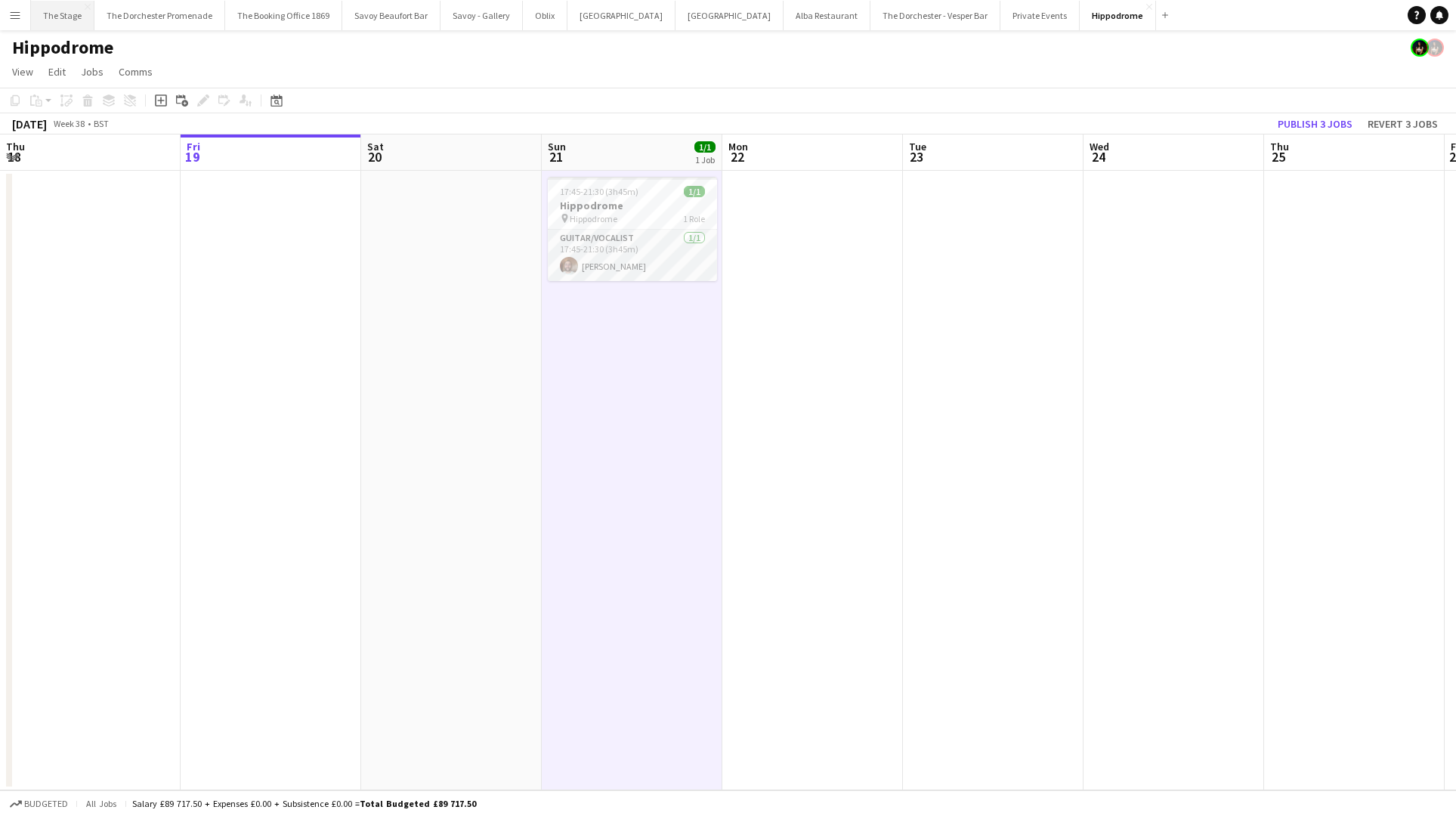
click at [66, 20] on button "The Stage Close" at bounding box center [62, 15] width 64 height 29
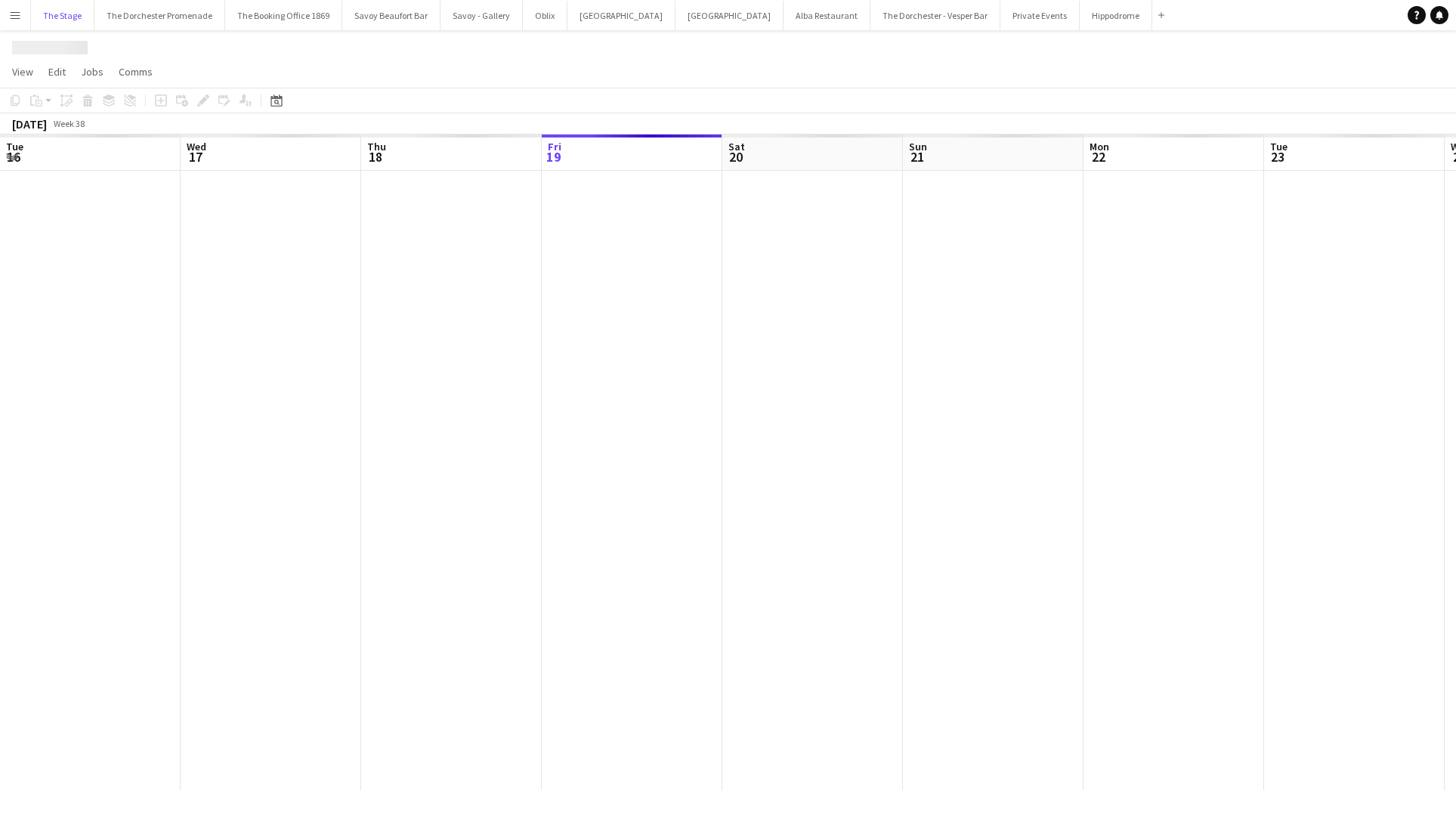
scroll to position [0, 361]
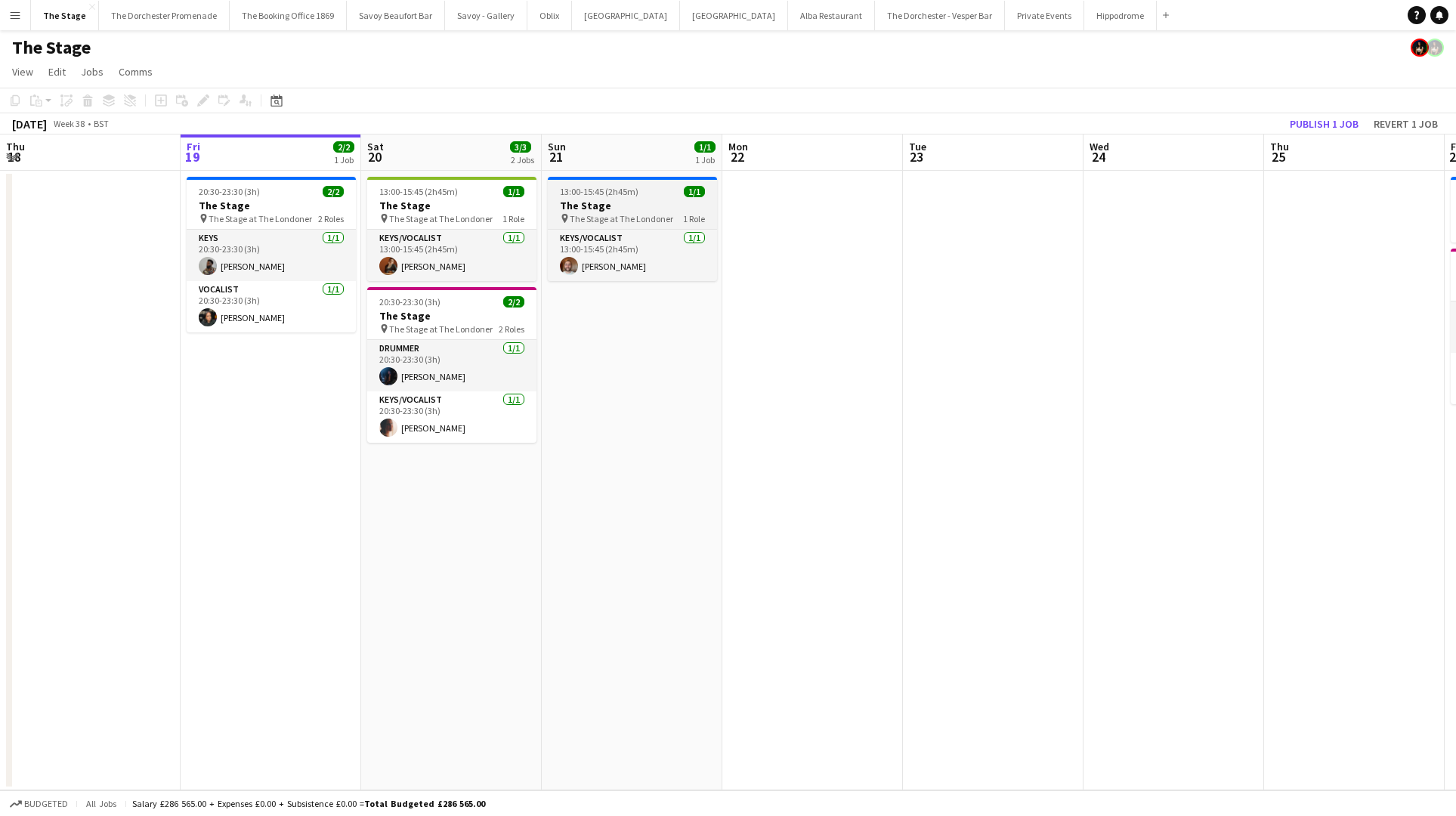
click at [640, 204] on h3 "The Stage" at bounding box center [632, 206] width 169 height 14
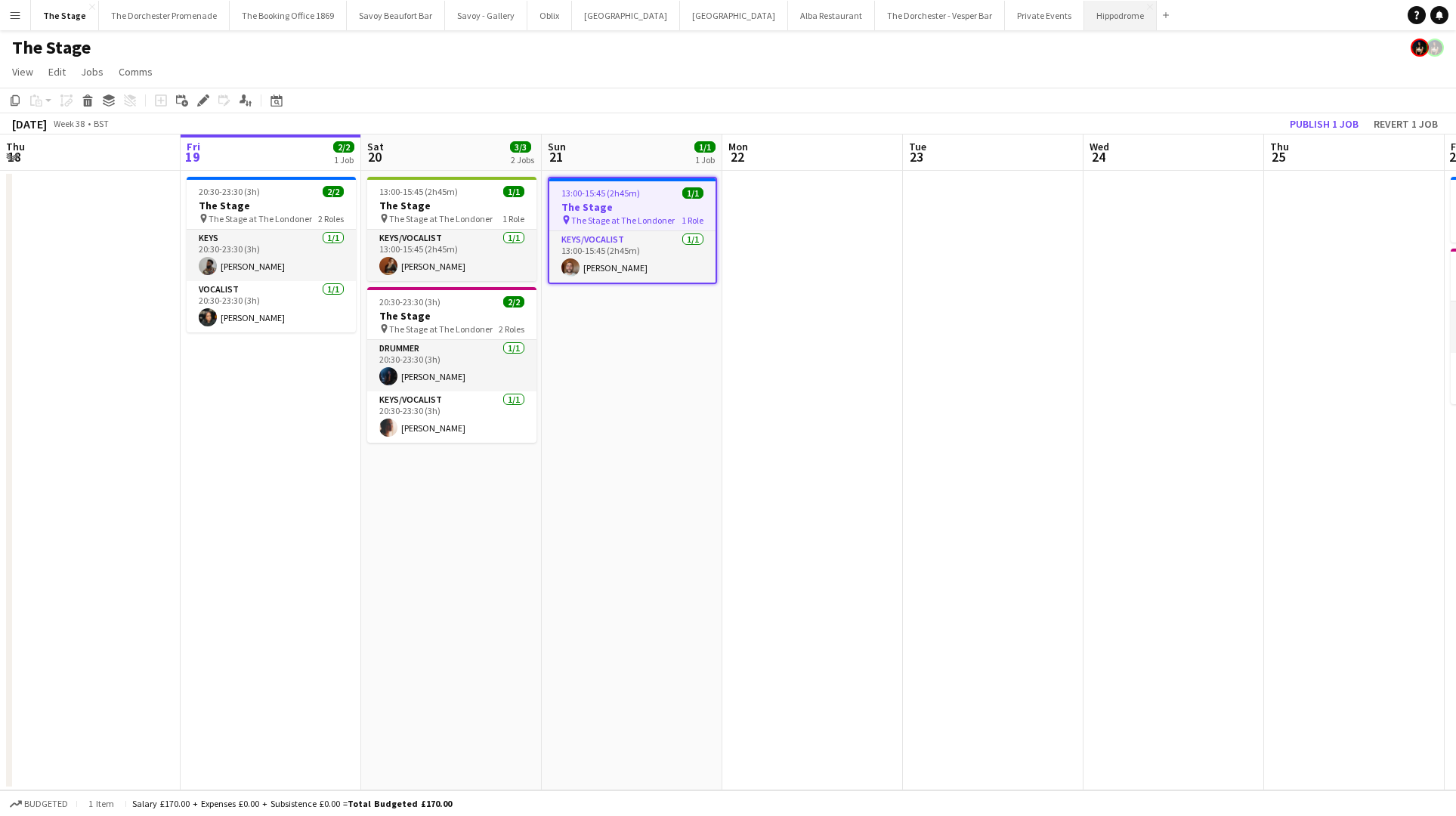
click at [1084, 22] on button "Hippodrome Close" at bounding box center [1120, 15] width 72 height 29
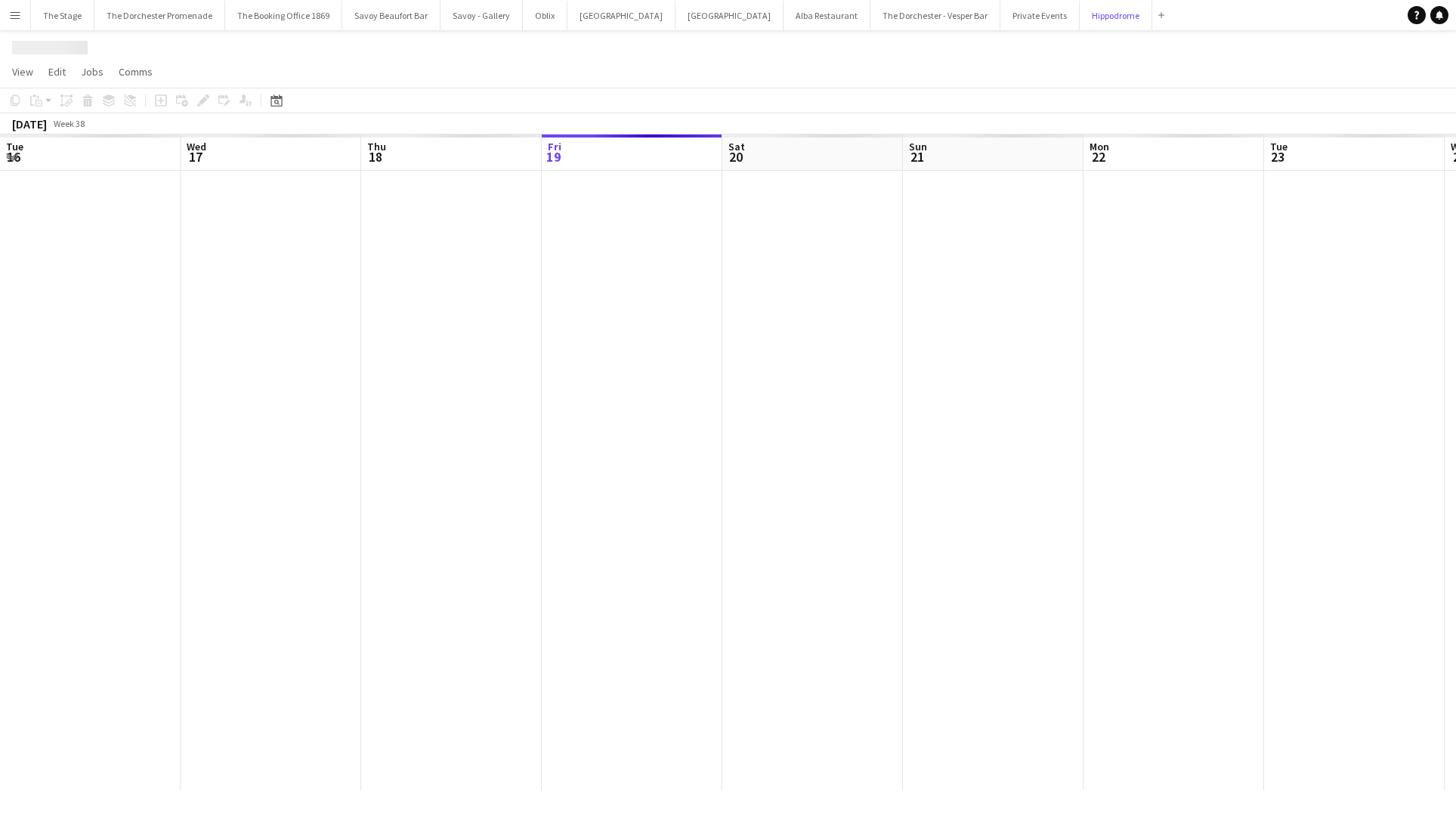
scroll to position [0, 361]
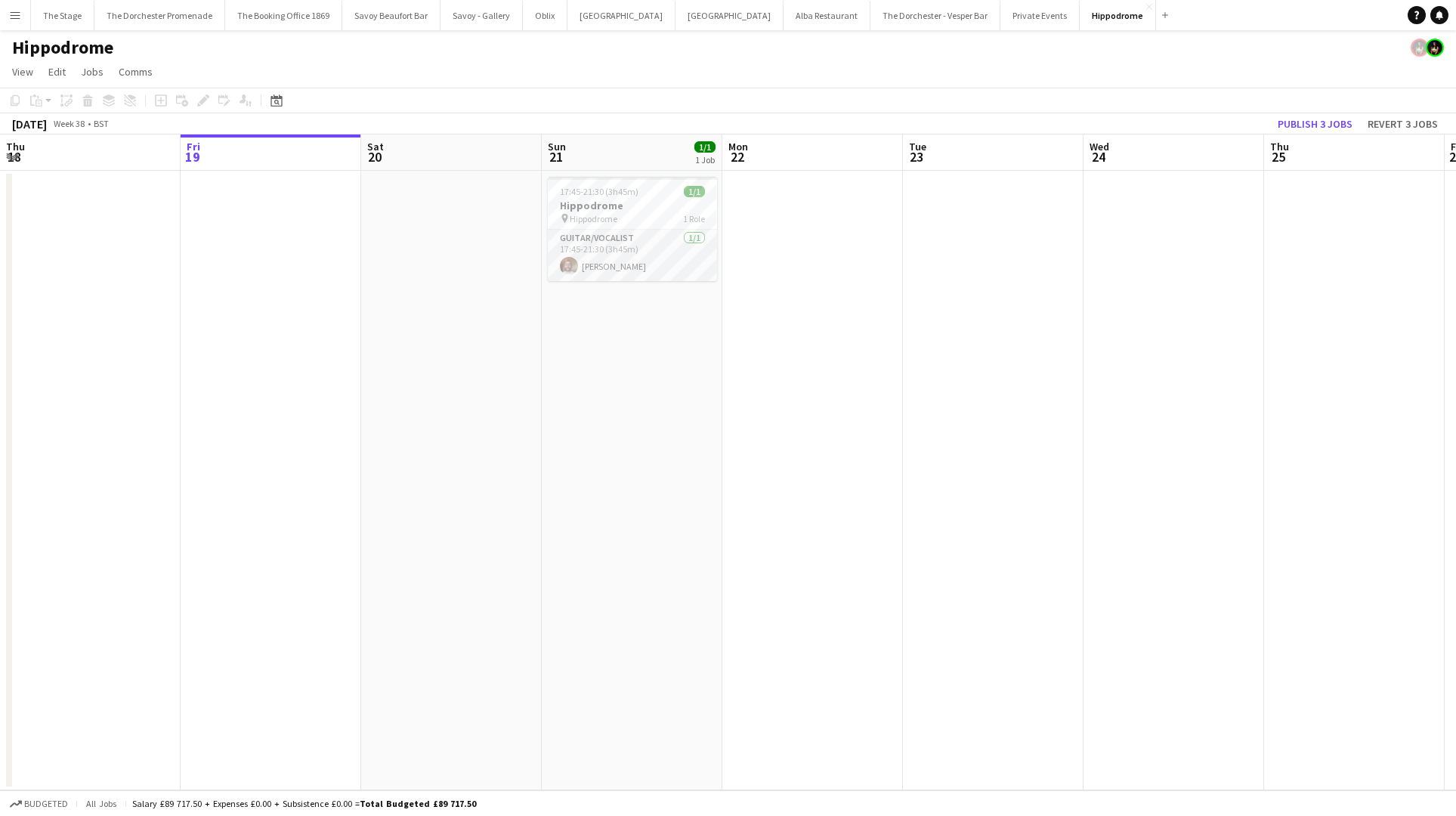
click at [476, 294] on app-date-cell at bounding box center [451, 480] width 181 height 619
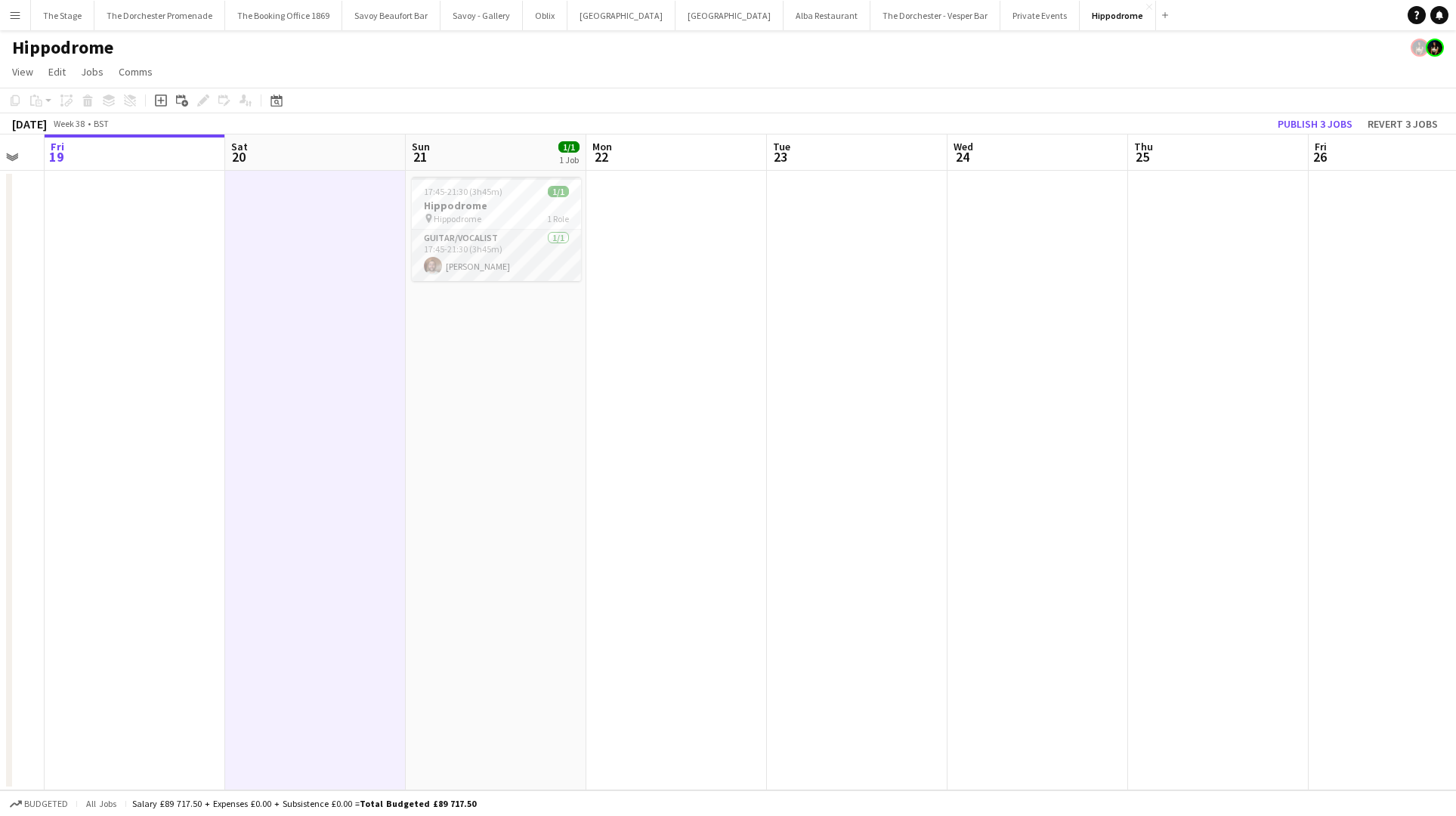
scroll to position [0, 512]
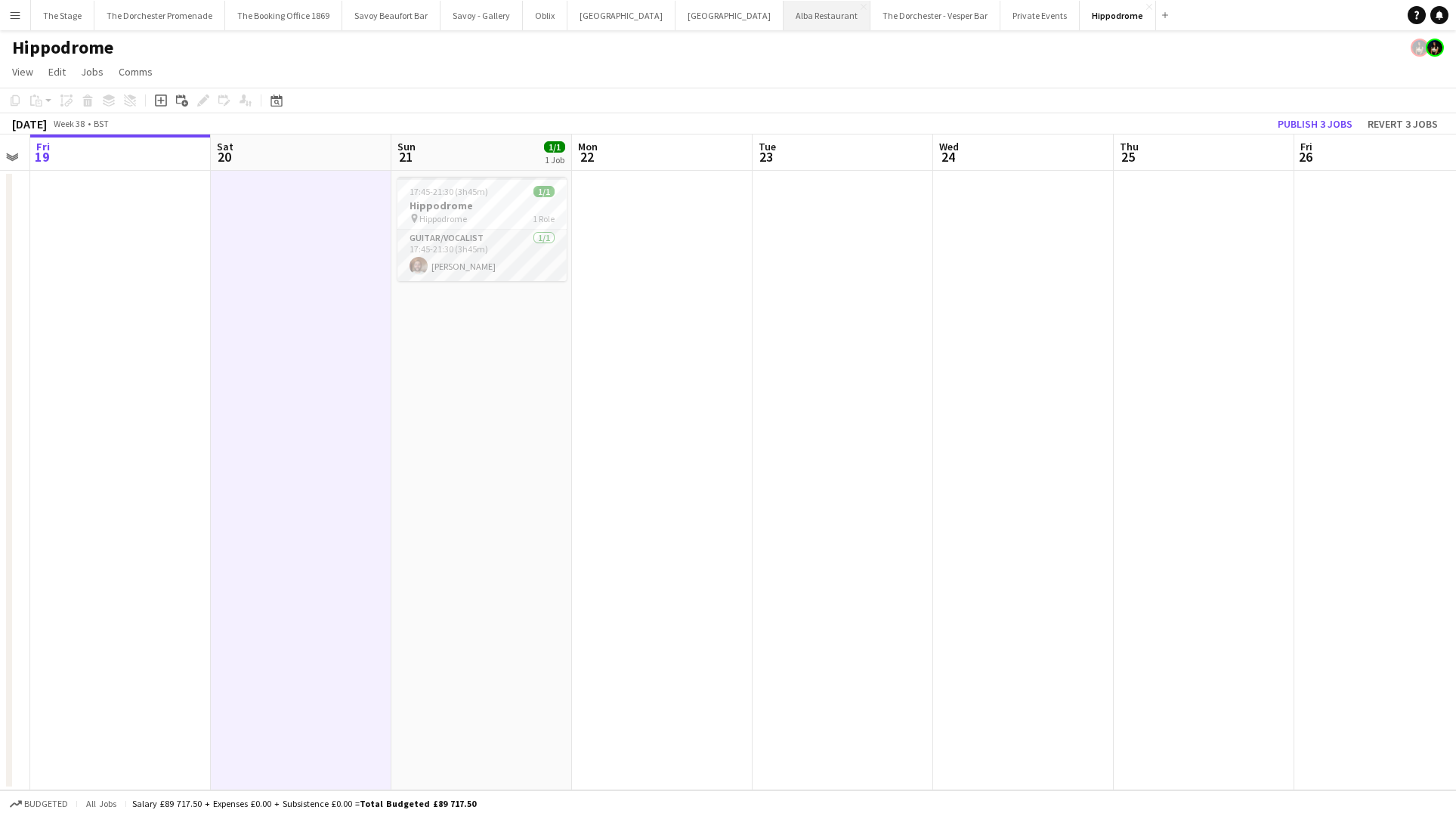
click at [784, 21] on button "Alba Restaurant Close" at bounding box center [827, 15] width 87 height 29
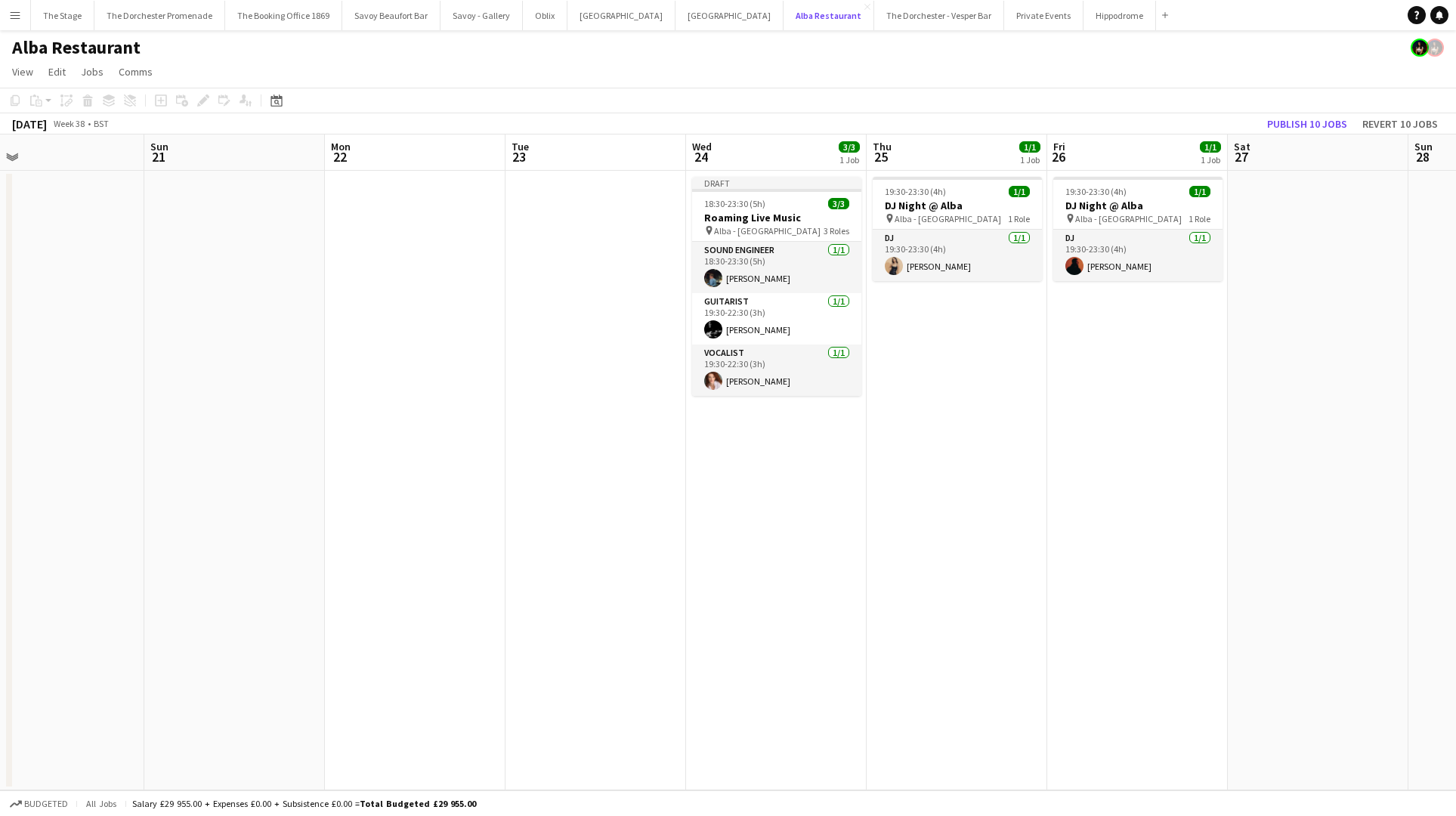
scroll to position [0, 585]
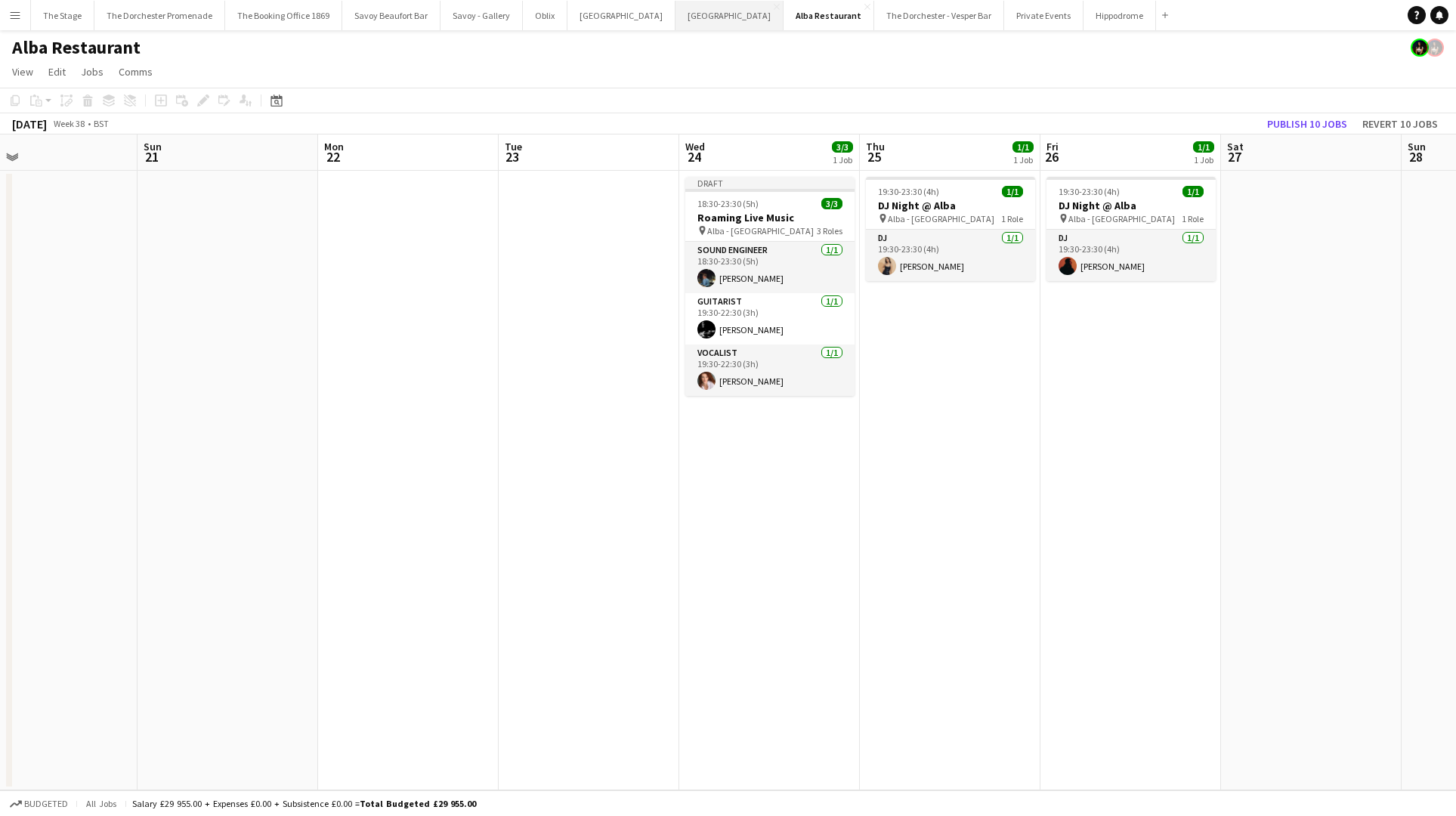
click at [675, 13] on button "[GEOGRAPHIC_DATA]" at bounding box center [729, 15] width 108 height 29
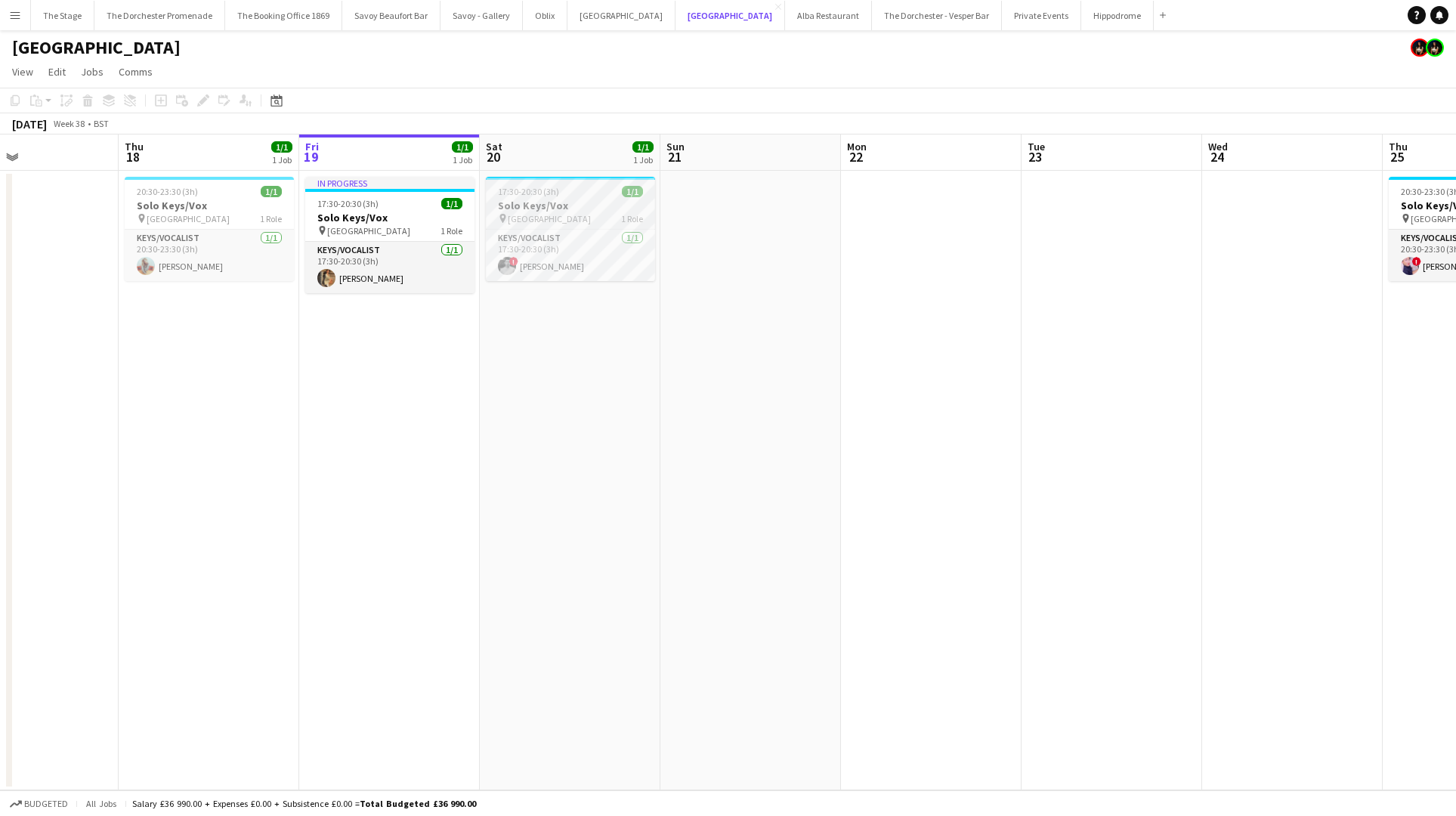
scroll to position [0, 380]
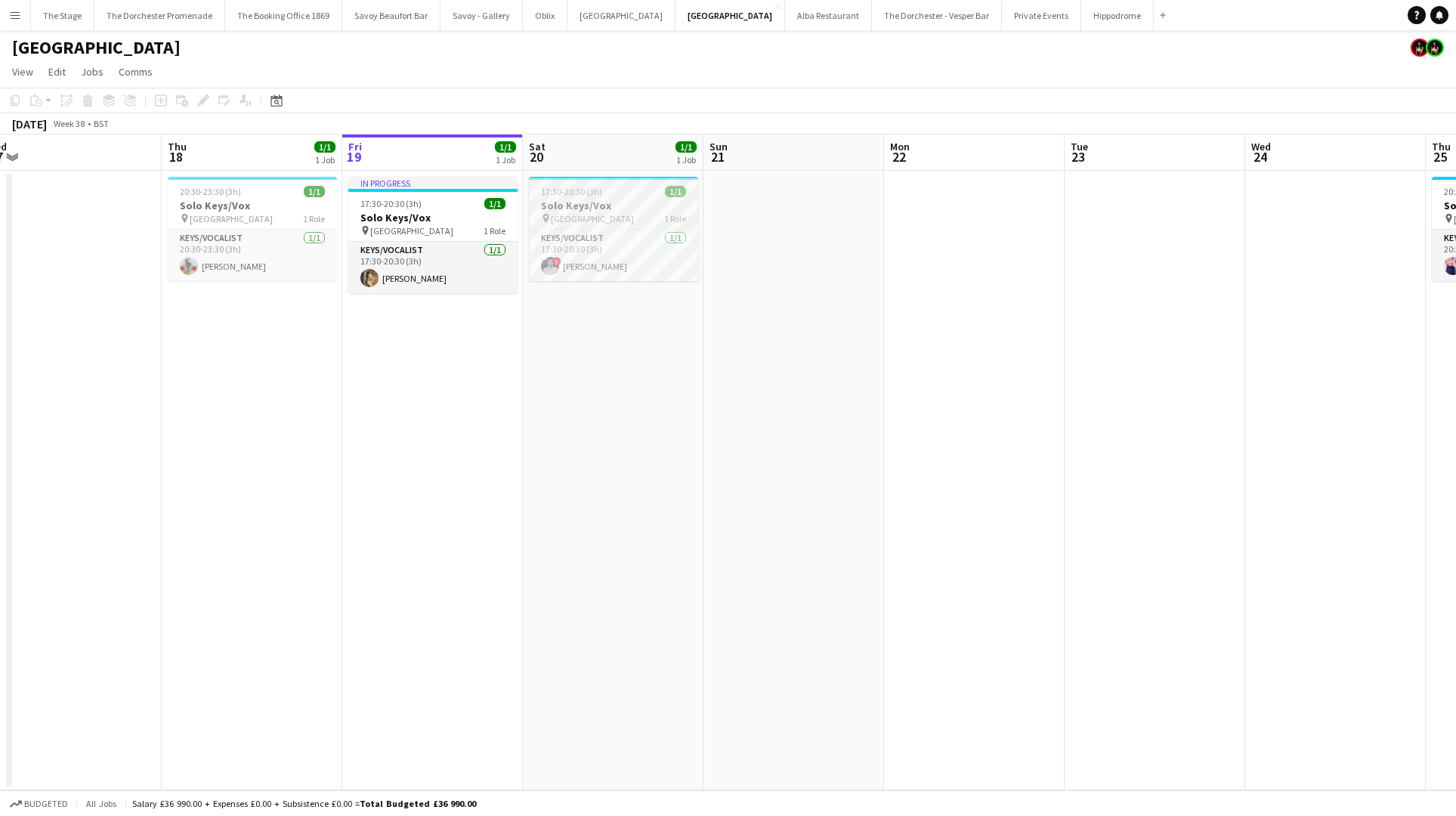
click at [622, 204] on h3 "Solo Keys/Vox" at bounding box center [613, 206] width 169 height 14
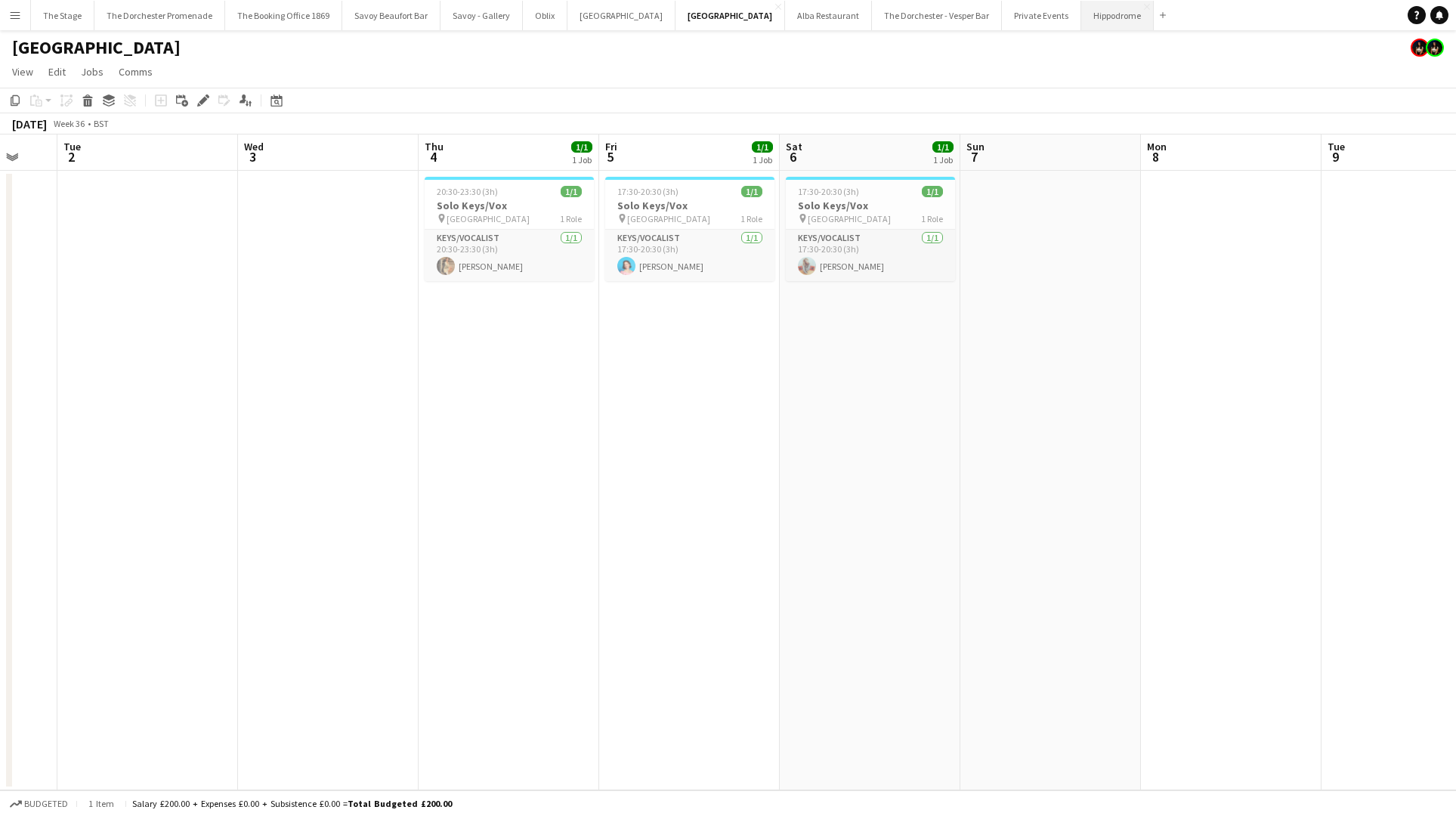
scroll to position [0, 665]
click at [775, 4] on app-icon "Close" at bounding box center [778, 7] width 6 height 6
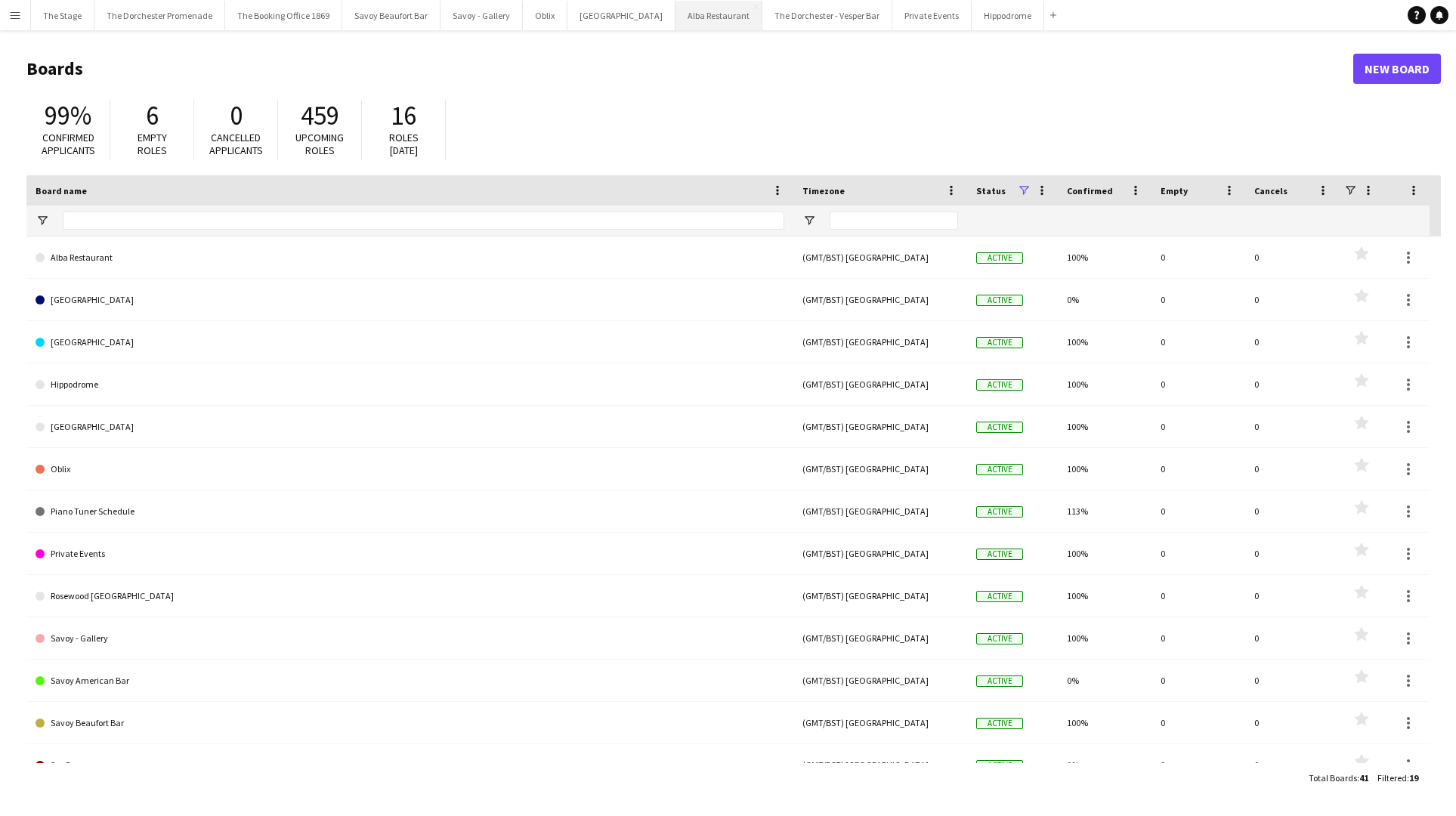
click at [696, 3] on button "Alba Restaurant Close" at bounding box center [718, 15] width 87 height 29
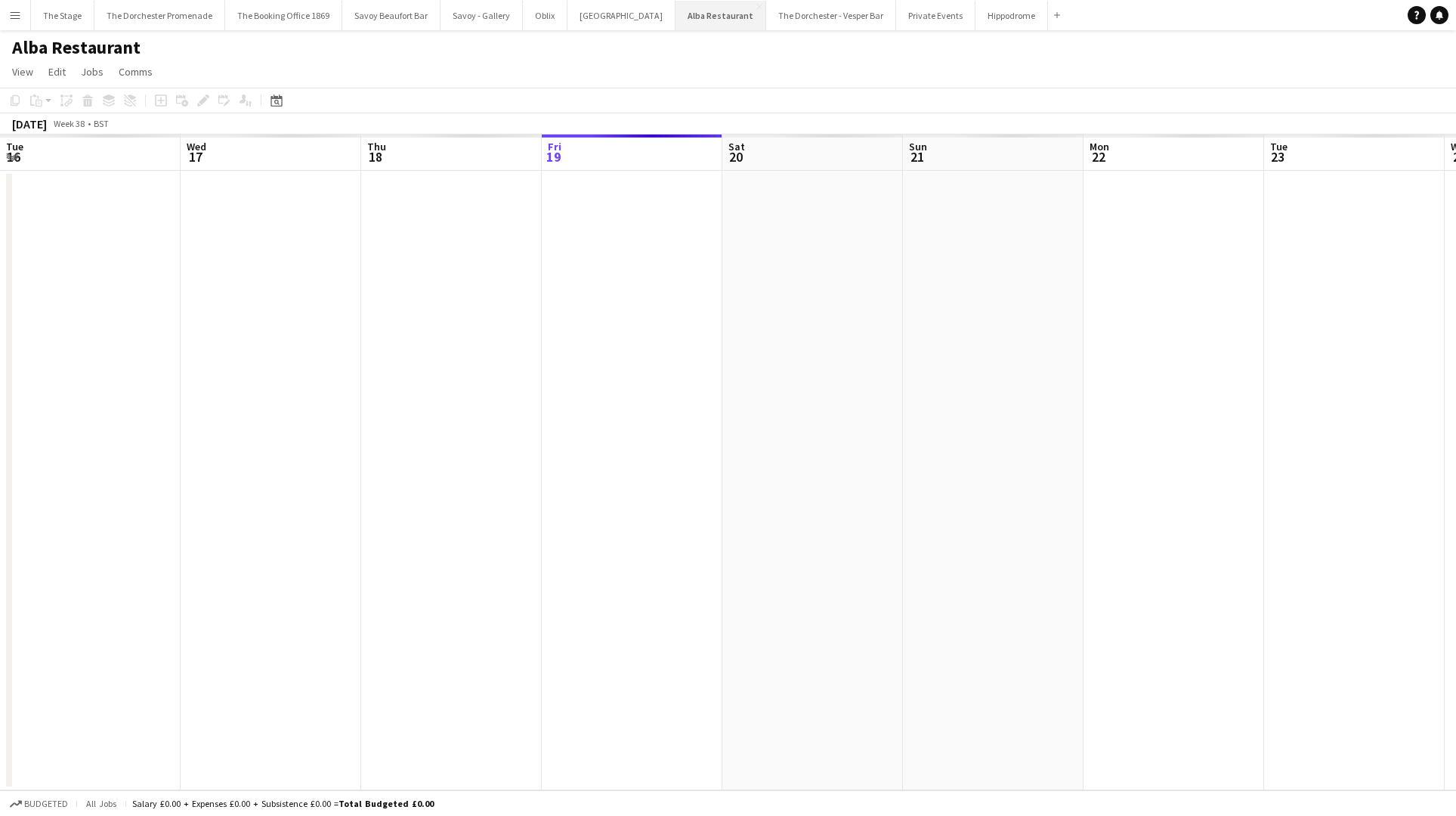
scroll to position [0, 361]
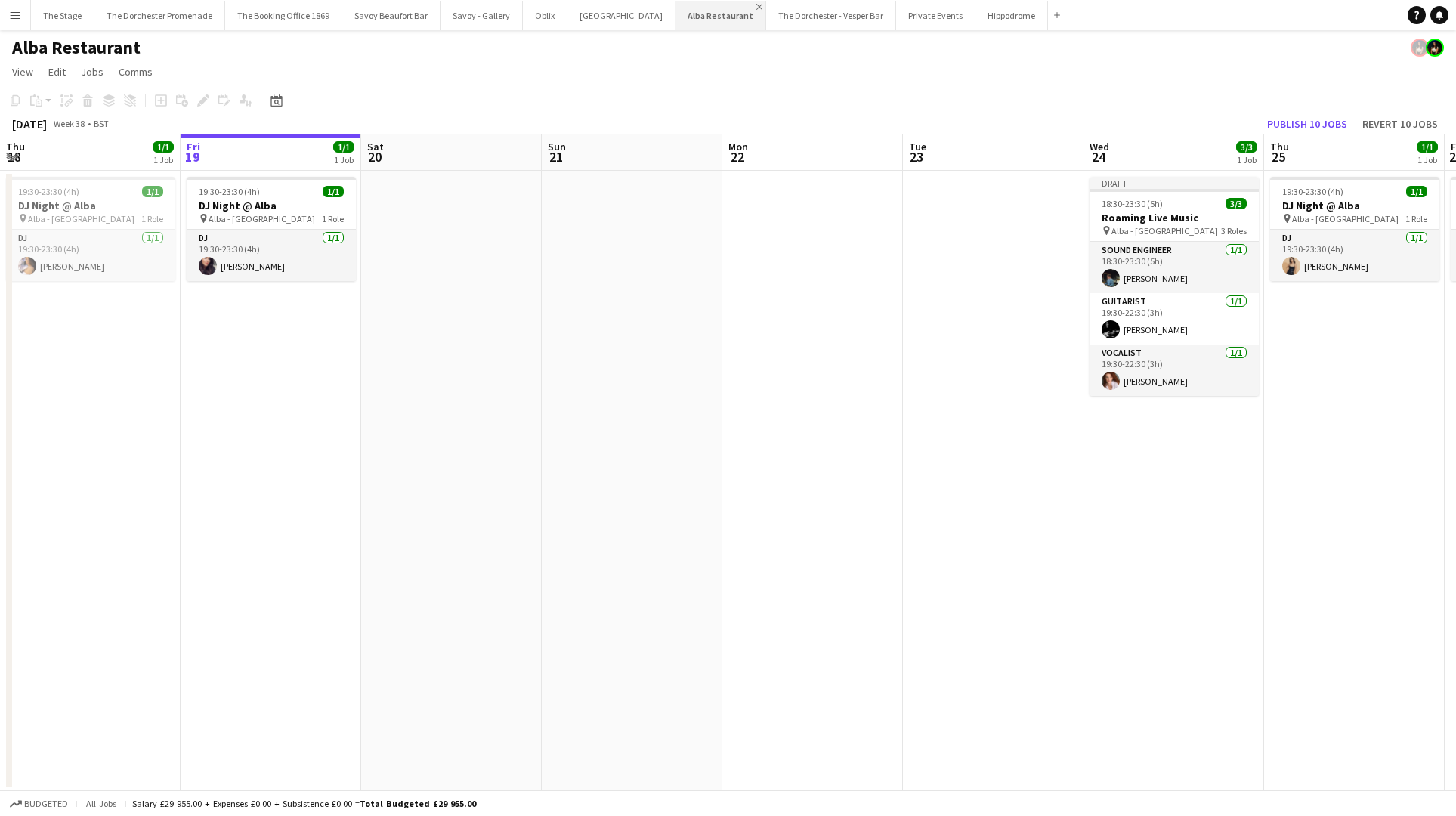
click at [756, 6] on app-icon "Close" at bounding box center [759, 7] width 6 height 6
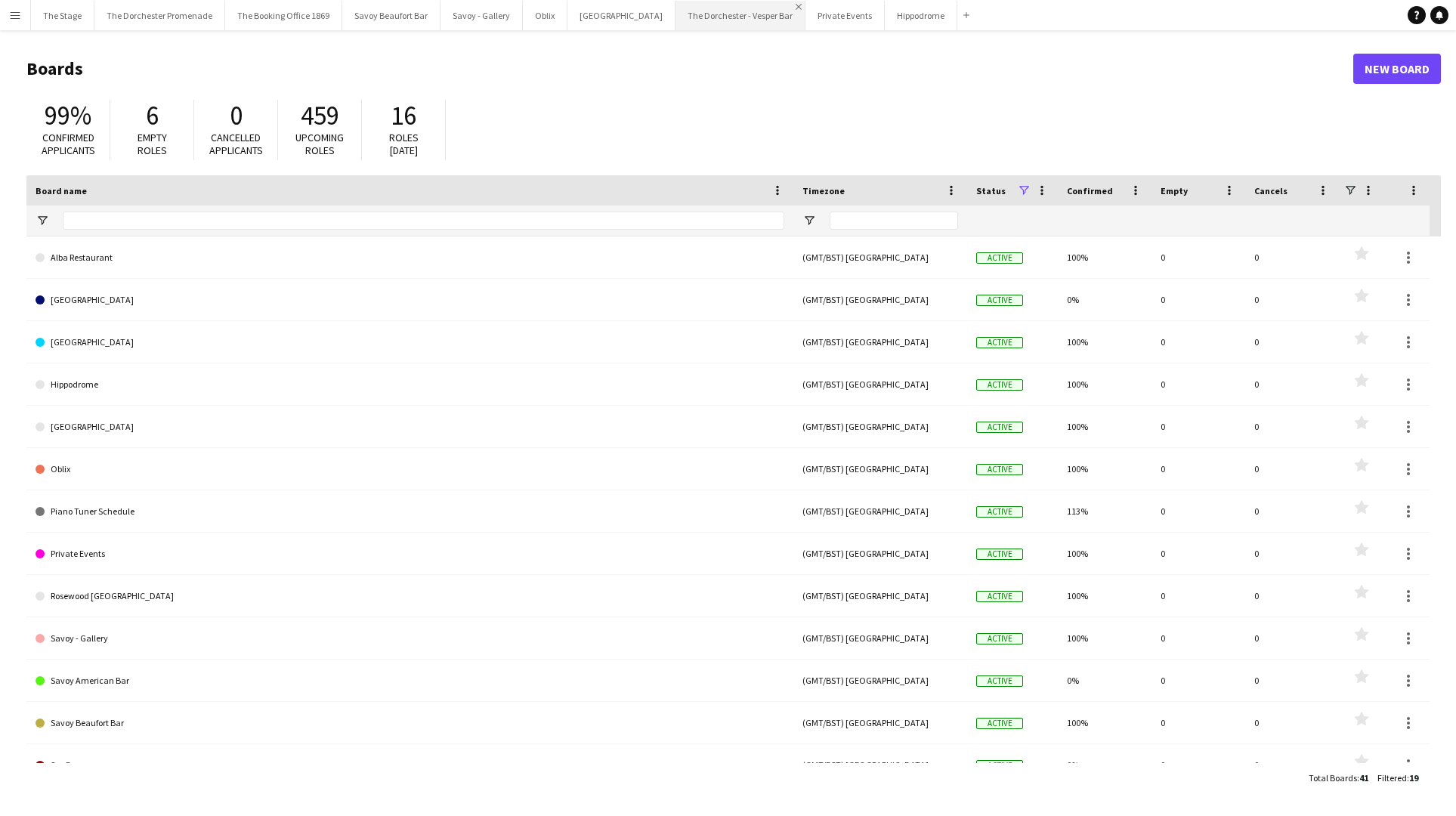
click at [795, 5] on app-icon "Close" at bounding box center [798, 7] width 6 height 6
click at [675, 8] on button "Private Events Close" at bounding box center [715, 15] width 79 height 29
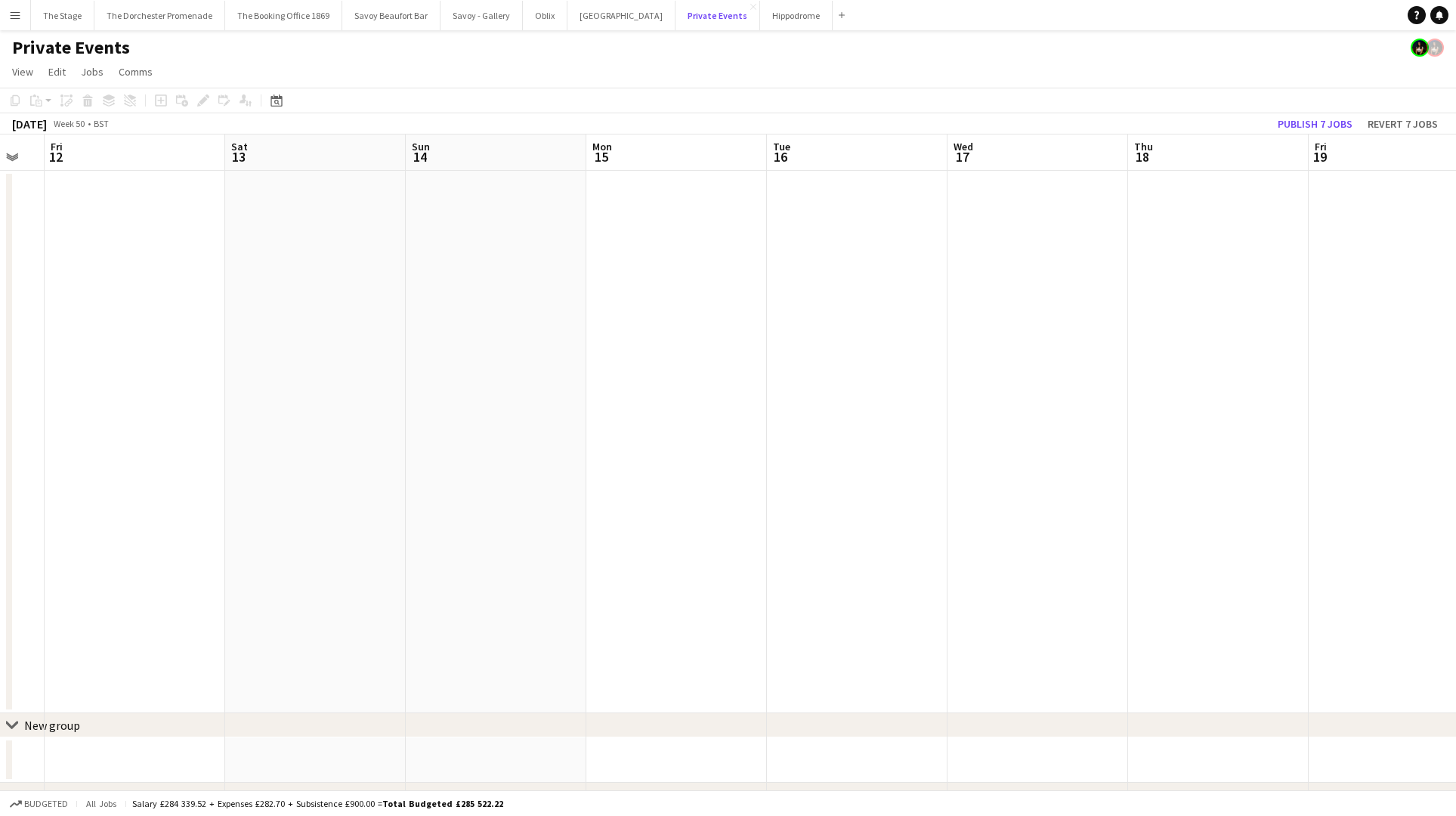
scroll to position [0, 430]
